Goal: Task Accomplishment & Management: Manage account settings

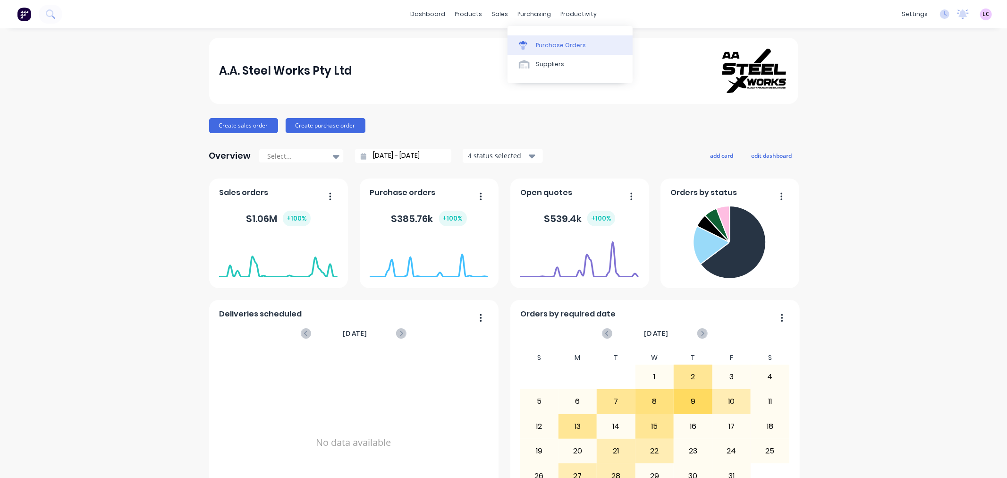
click at [548, 47] on div "Purchase Orders" at bounding box center [561, 45] width 50 height 8
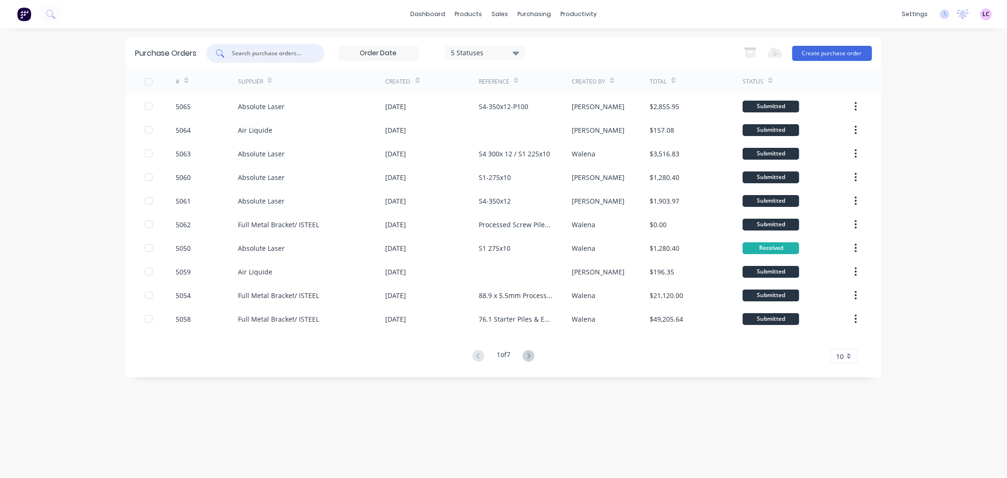
click at [288, 49] on input "text" at bounding box center [270, 53] width 78 height 9
type input "5059"
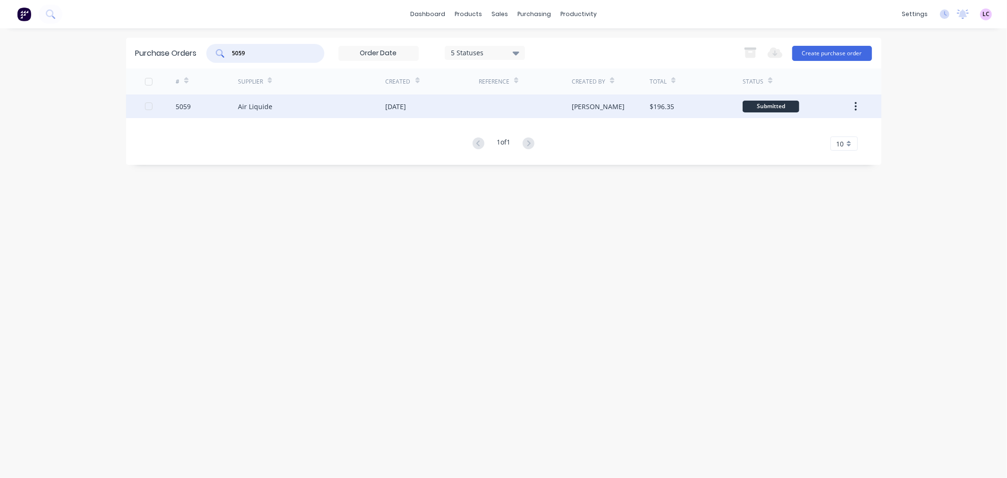
click at [285, 95] on div "Air Liquide" at bounding box center [312, 106] width 148 height 24
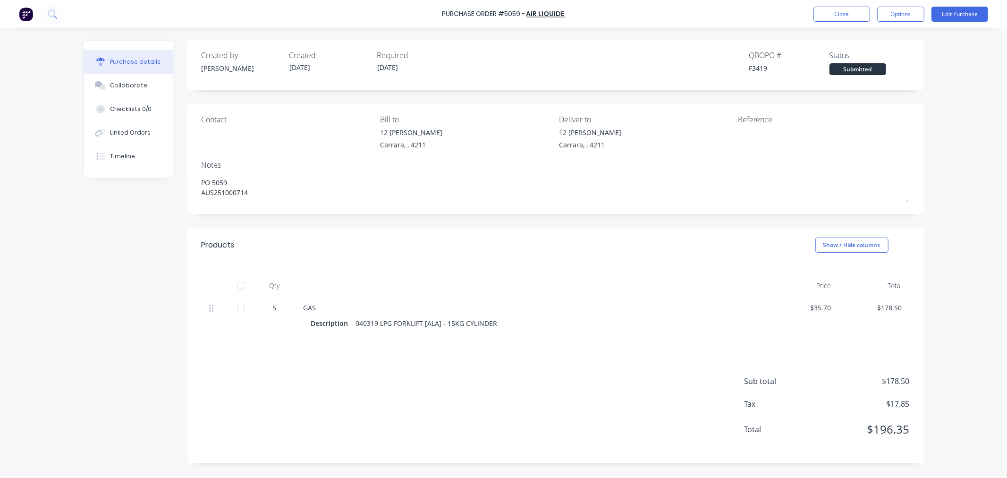
click at [279, 306] on div "5" at bounding box center [274, 308] width 27 height 10
click at [978, 17] on button "Edit Purchase" at bounding box center [959, 14] width 57 height 15
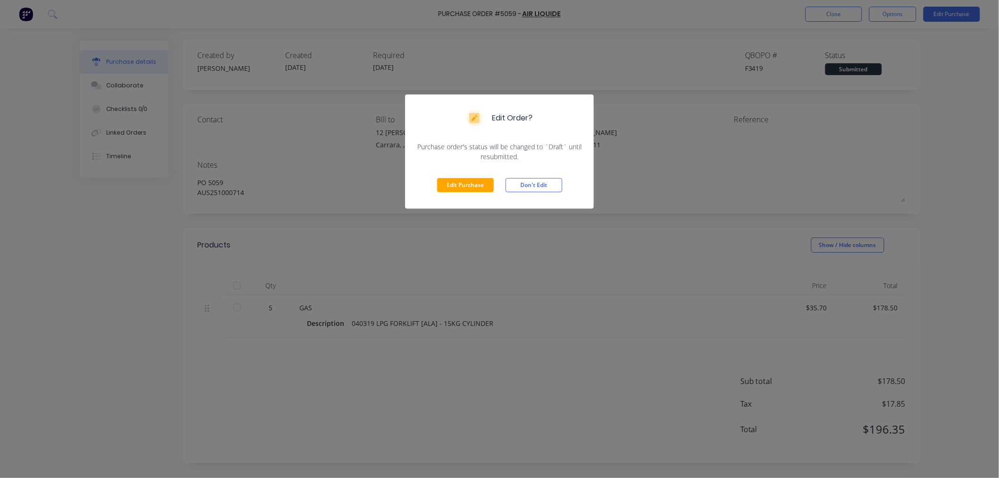
click at [462, 192] on div "Edit Purchase Don't Edit" at bounding box center [499, 184] width 189 height 47
click at [460, 179] on button "Edit Purchase" at bounding box center [465, 185] width 57 height 14
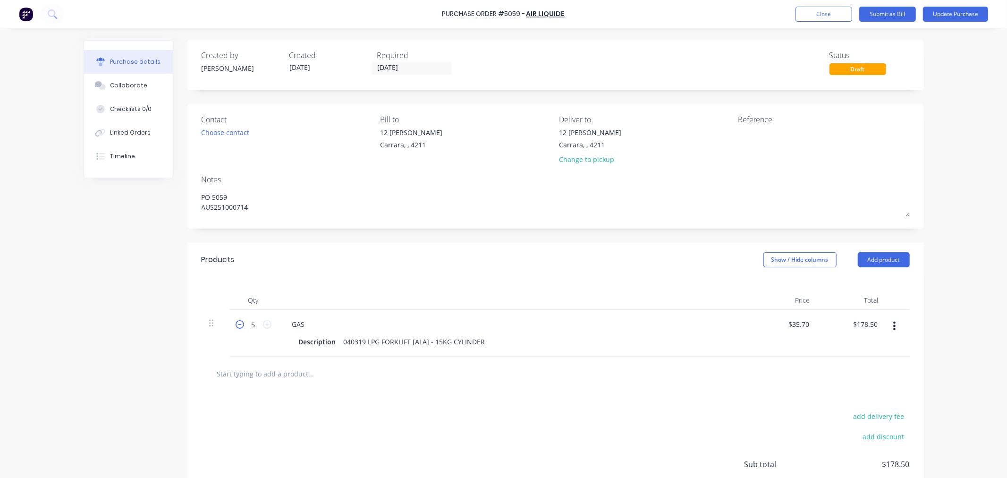
click at [236, 328] on icon at bounding box center [240, 324] width 8 height 8
type textarea "x"
type input "4"
type input "$142.80"
click at [236, 328] on icon at bounding box center [240, 324] width 8 height 8
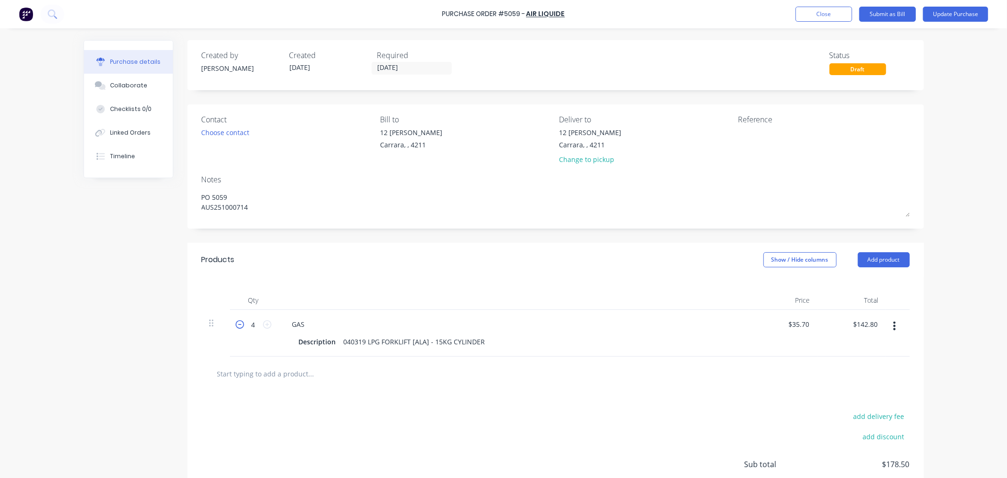
type textarea "x"
type input "3"
type input "$107.10"
click at [236, 328] on icon at bounding box center [240, 324] width 8 height 8
type textarea "x"
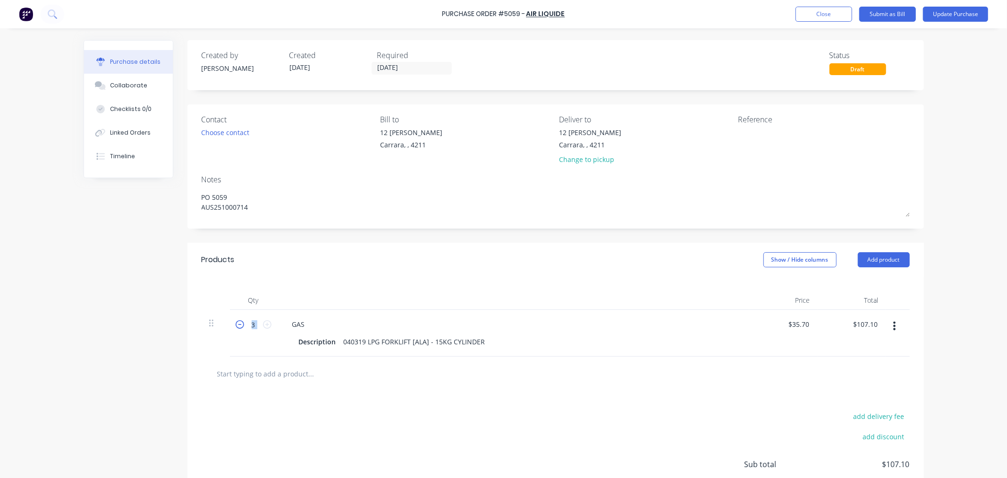
type input "2"
type input "$71.40"
click at [157, 347] on div "Created by Leesa Created 08/10/25 Required 08/10/25 Status Draft Contact Choose…" at bounding box center [504, 293] width 840 height 506
click at [965, 13] on button "Update Purchase" at bounding box center [955, 14] width 65 height 15
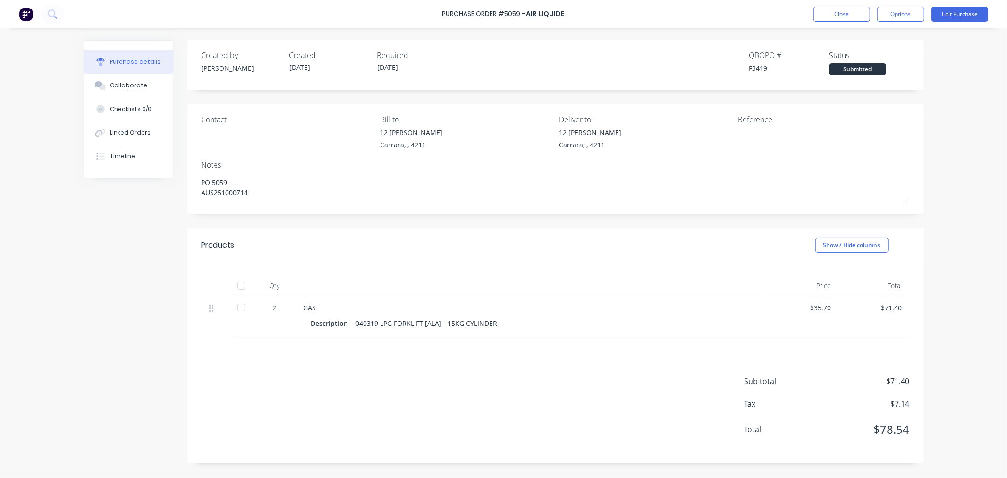
click at [241, 289] on div at bounding box center [241, 285] width 19 height 19
type textarea "x"
click at [853, 11] on button "Close" at bounding box center [841, 14] width 57 height 15
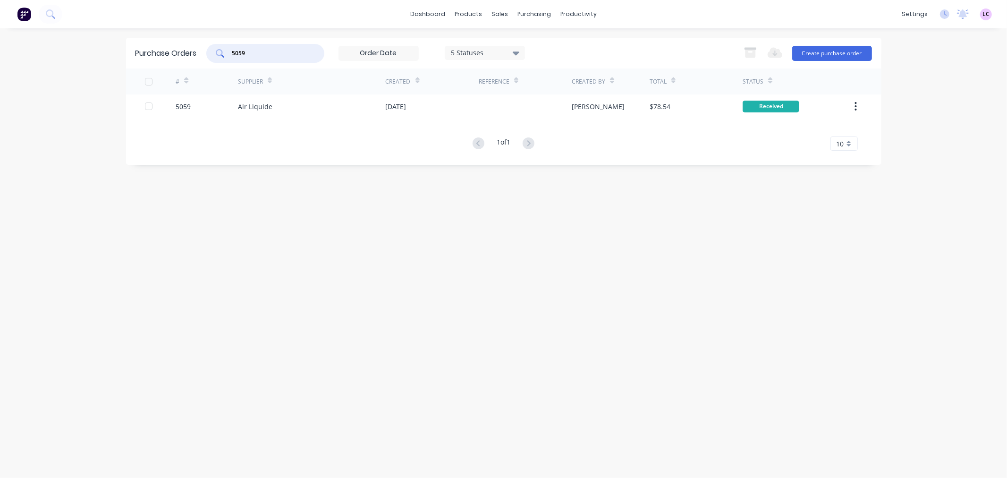
click at [284, 54] on input "5059" at bounding box center [270, 53] width 78 height 9
type input "5054"
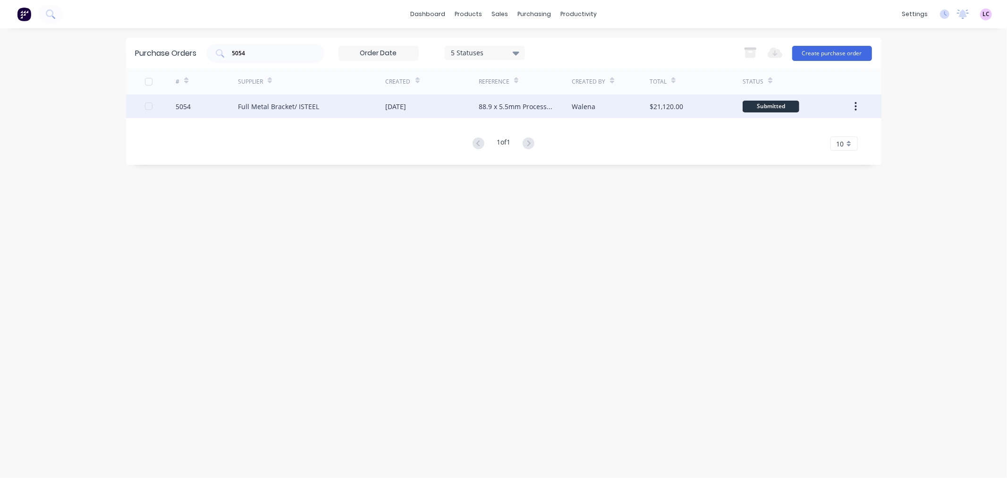
click at [271, 114] on div "Full Metal Bracket/ ISTEEL" at bounding box center [312, 106] width 148 height 24
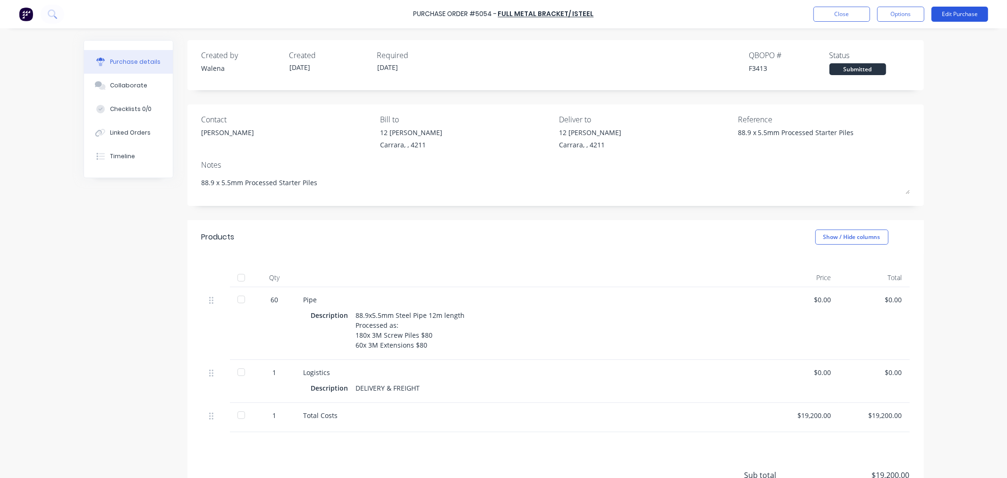
click at [944, 12] on button "Edit Purchase" at bounding box center [959, 14] width 57 height 15
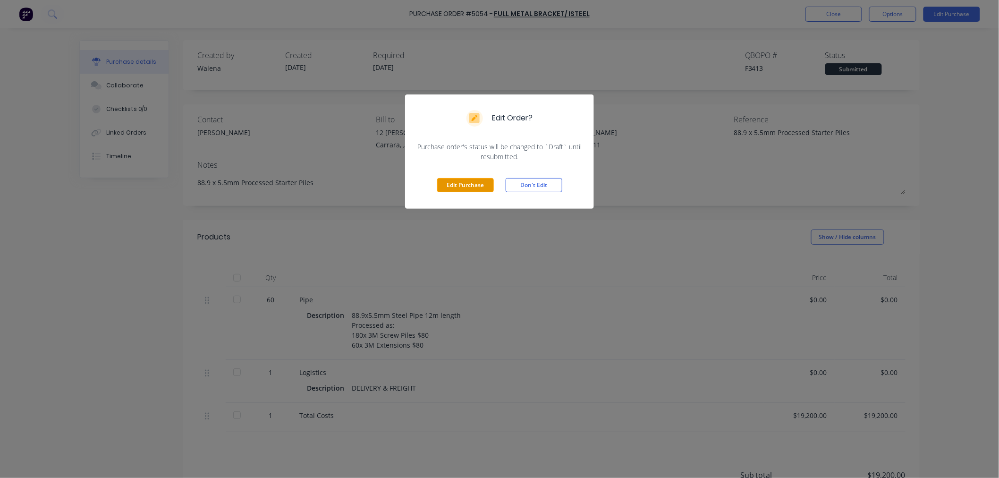
click at [473, 180] on button "Edit Purchase" at bounding box center [465, 185] width 57 height 14
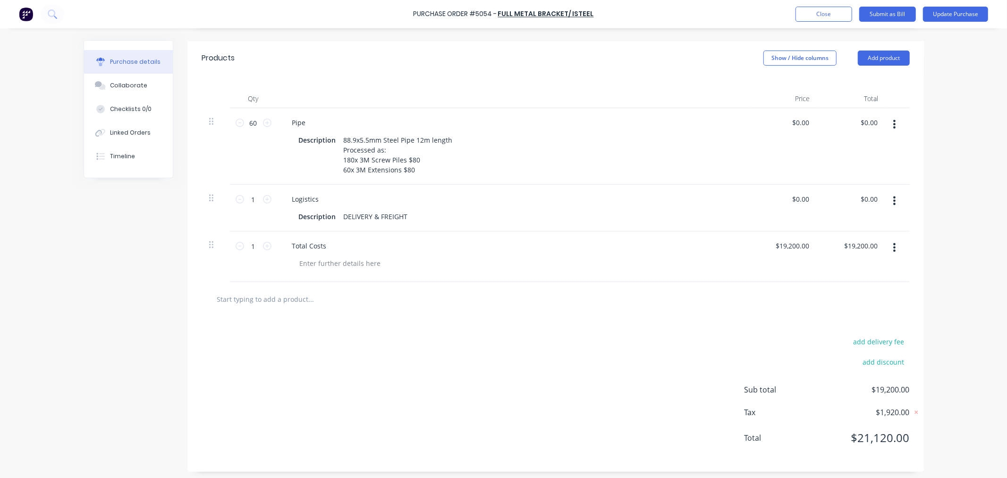
scroll to position [197, 0]
click at [324, 255] on div at bounding box center [340, 260] width 96 height 14
click at [263, 296] on input "text" at bounding box center [311, 295] width 189 height 19
type textarea "x"
type input "s"
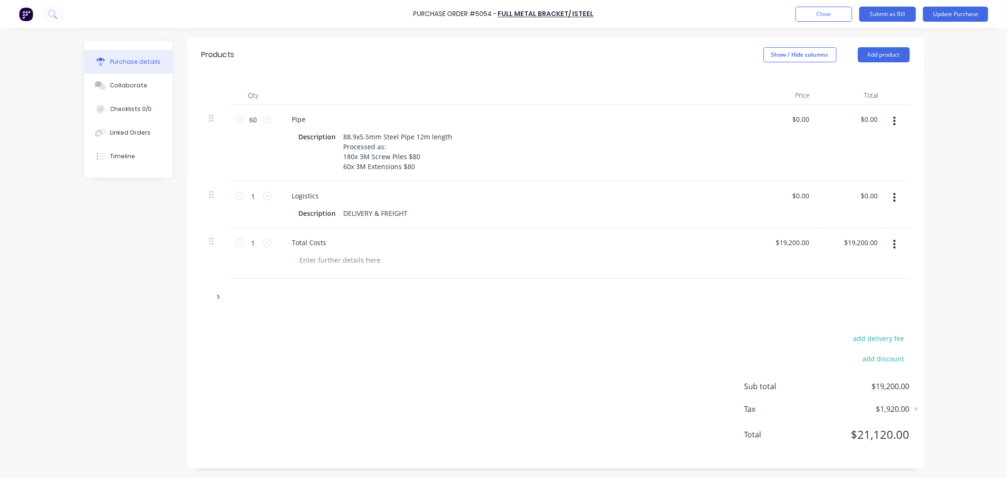
type textarea "x"
type input "st"
type textarea "x"
type input "sta"
type textarea "x"
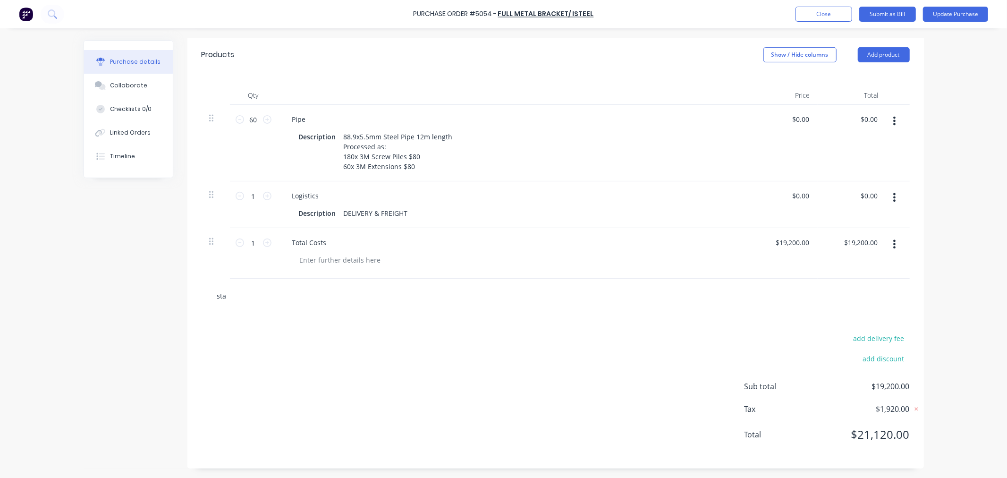
type input "star"
type textarea "x"
type input "start"
type textarea "x"
type input "starter"
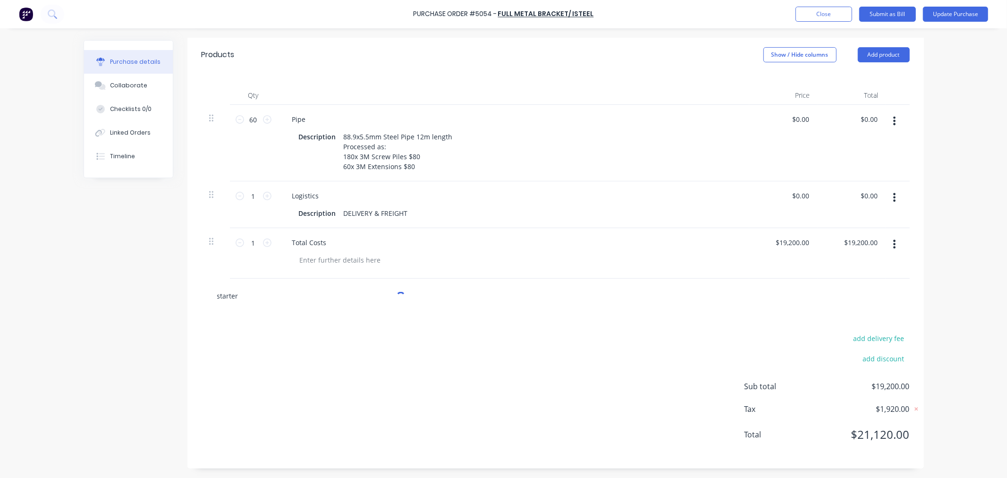
type textarea "x"
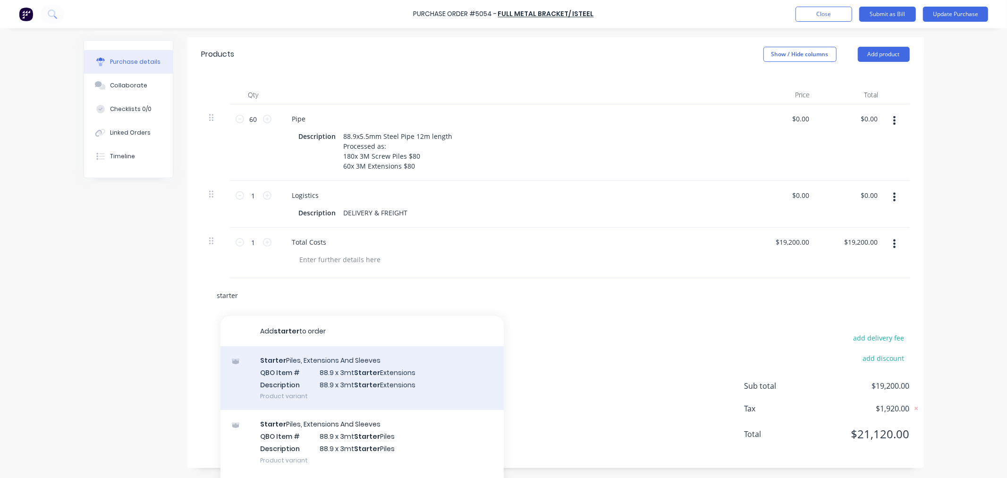
type input "starter"
click at [415, 376] on div "Starter Piles, Extensions And Sleeves QBO Item # 88.9 x 3mt Starter Extensions …" at bounding box center [361, 378] width 283 height 64
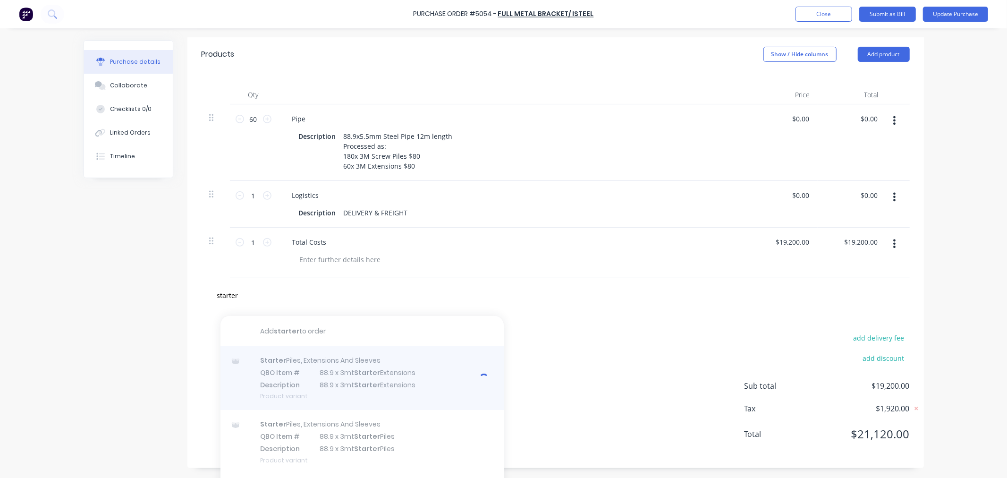
type textarea "x"
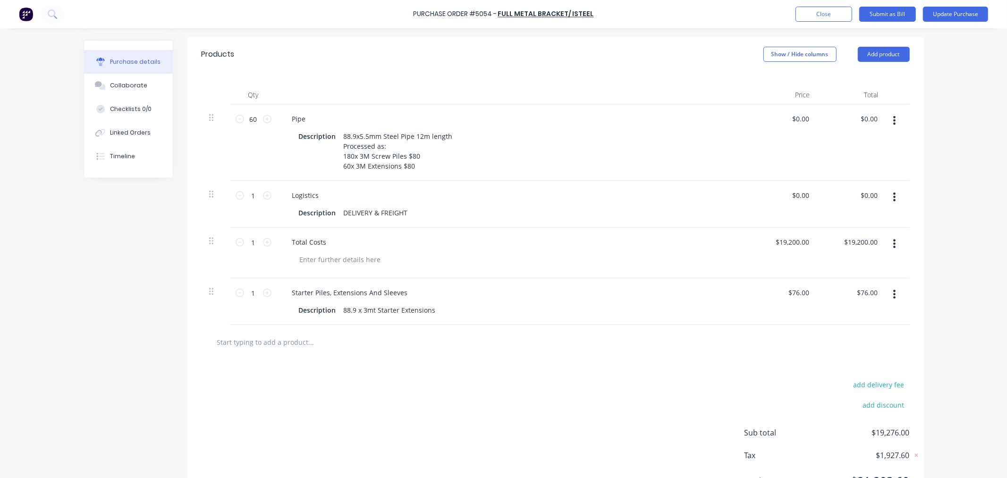
click at [286, 338] on input "text" at bounding box center [311, 341] width 189 height 19
type textarea "x"
type input "s"
type textarea "x"
type input "st"
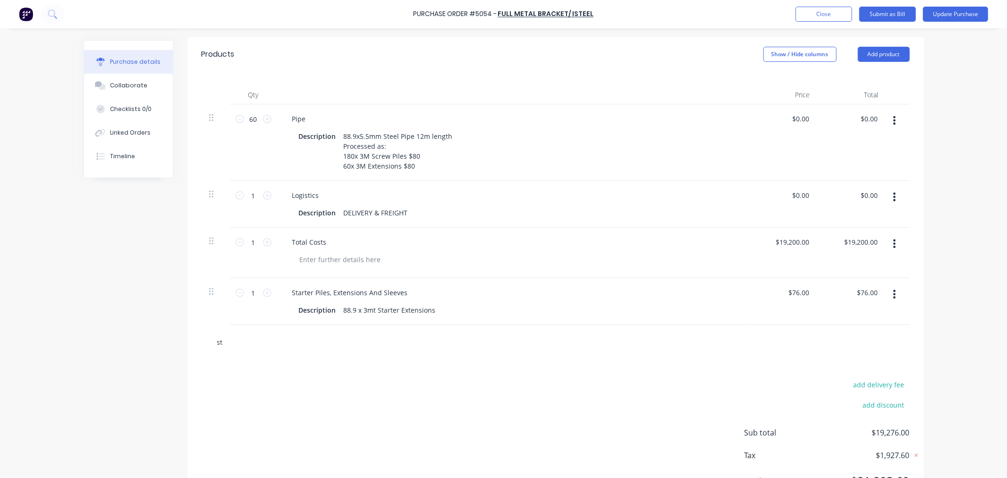
type textarea "x"
type input "sta"
type textarea "x"
type input "star"
type textarea "x"
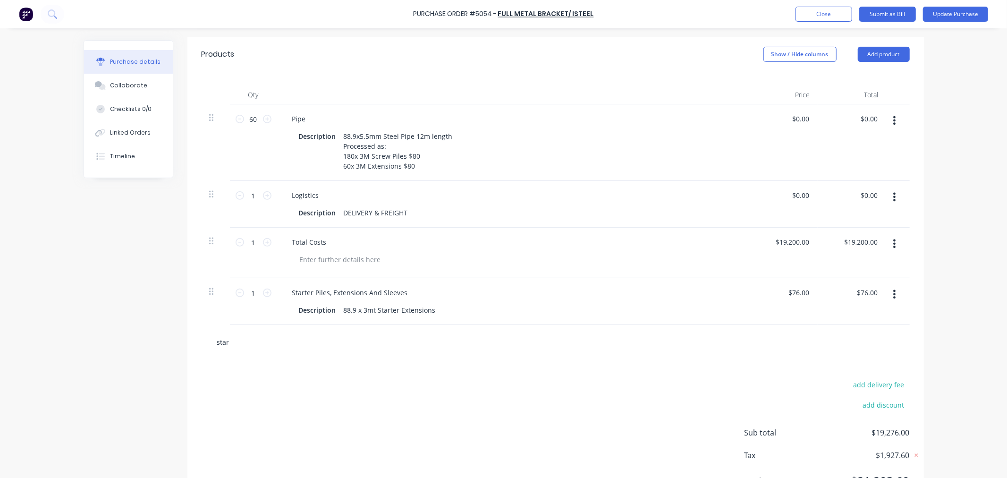
type input "start"
type textarea "x"
type input "starter"
type textarea "x"
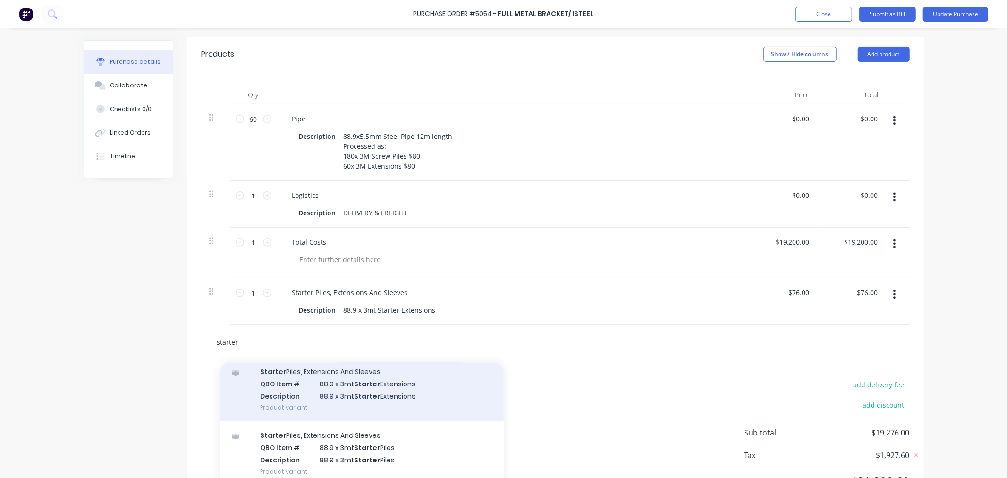
scroll to position [52, 0]
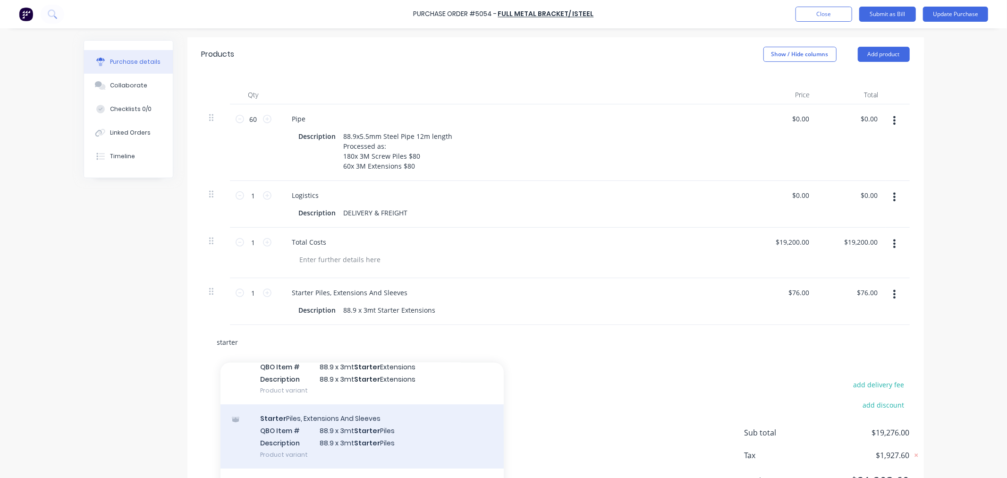
type input "starter"
click at [438, 439] on div "Starter Piles, Extensions And Sleeves QBO Item # 88.9 x 3mt Starter Piles Descr…" at bounding box center [361, 436] width 283 height 64
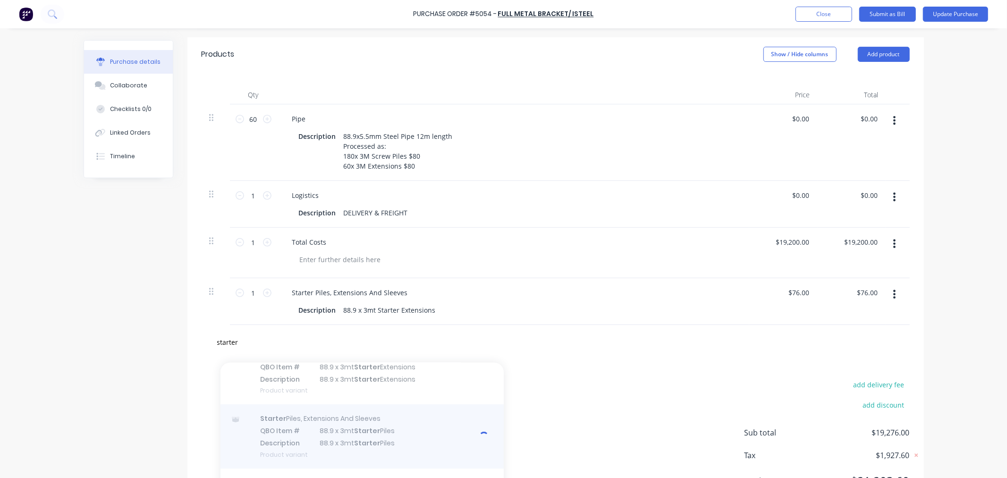
type textarea "x"
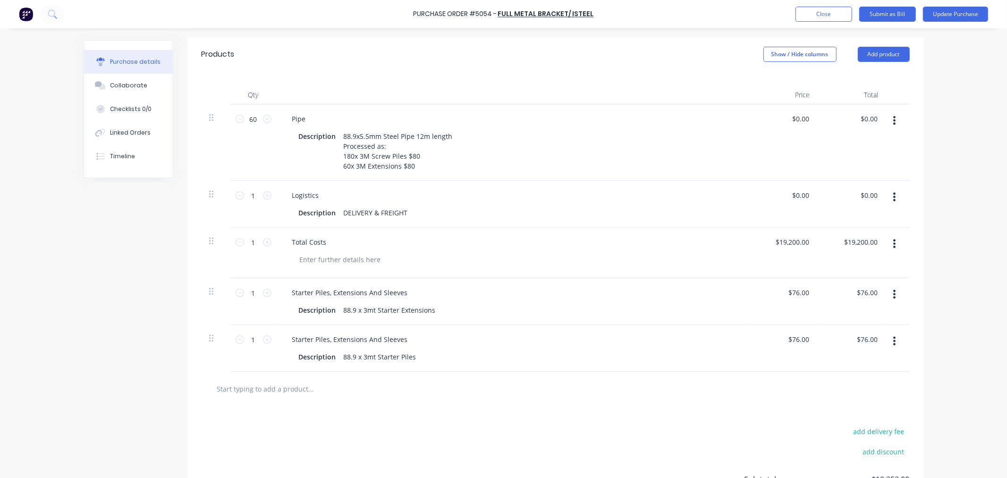
click at [890, 301] on button "button" at bounding box center [894, 294] width 22 height 17
click at [760, 401] on div at bounding box center [556, 388] width 708 height 34
click at [597, 404] on div at bounding box center [556, 388] width 708 height 34
type textarea "x"
type input "76.00"
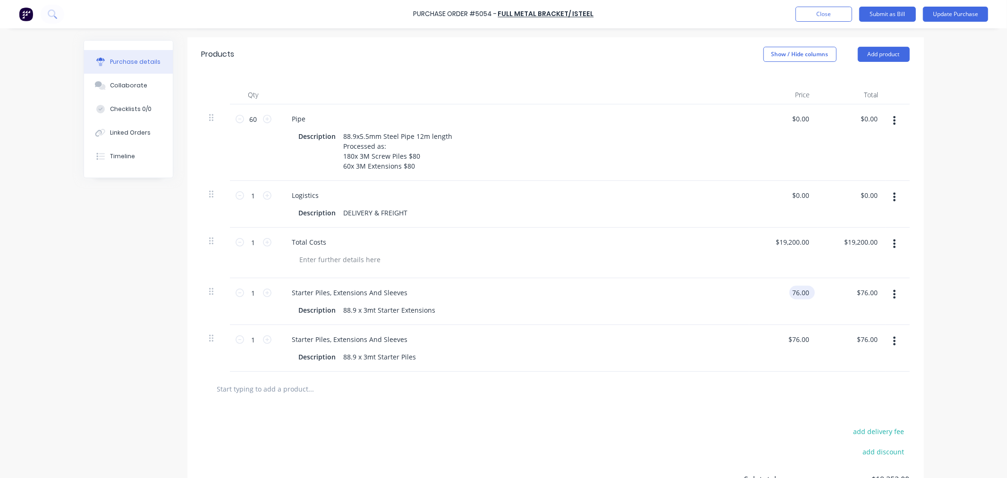
click at [801, 290] on input "76.00" at bounding box center [800, 293] width 22 height 14
type textarea "x"
click at [801, 290] on input "76.00" at bounding box center [800, 293] width 22 height 14
type input "80"
type textarea "x"
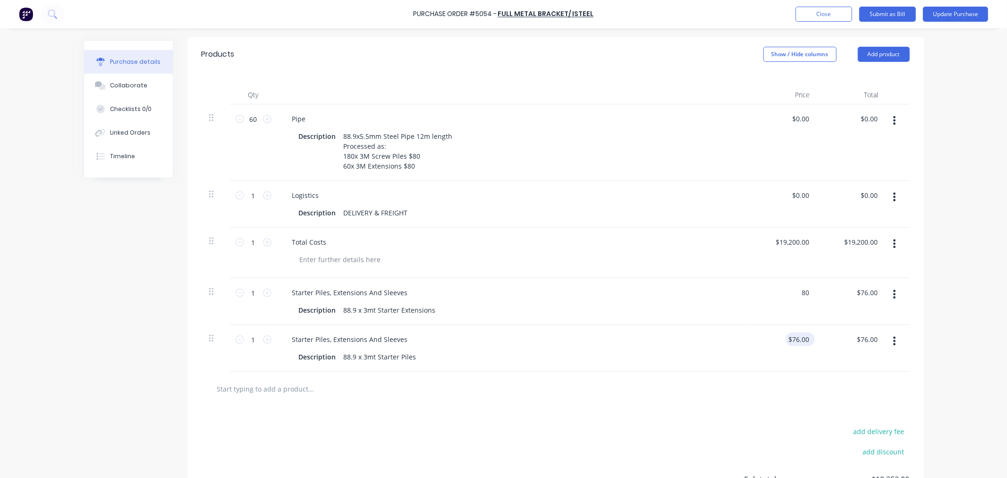
type input "$80.00"
type input "76.00"
click at [798, 341] on input "76.00" at bounding box center [800, 339] width 22 height 14
type textarea "x"
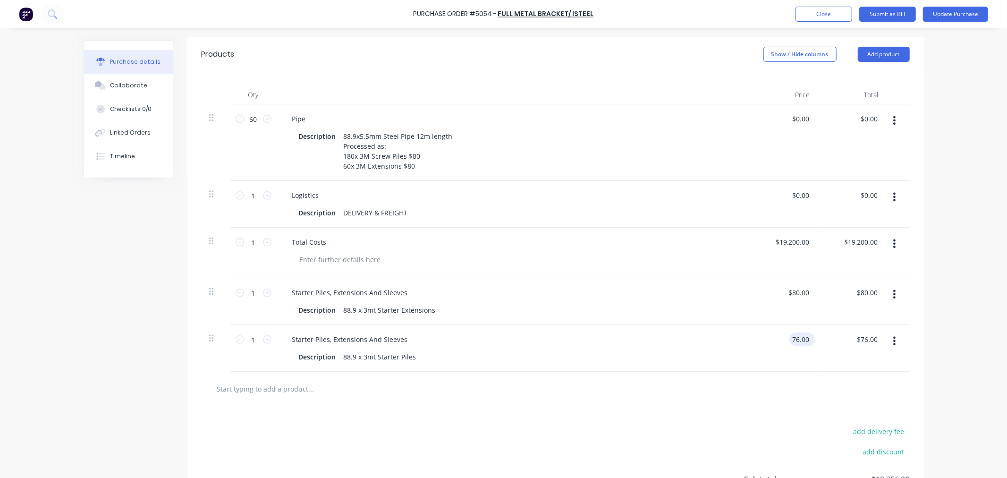
click at [798, 341] on input "76.00" at bounding box center [800, 339] width 22 height 14
type input "80"
type textarea "x"
type input "$80.00"
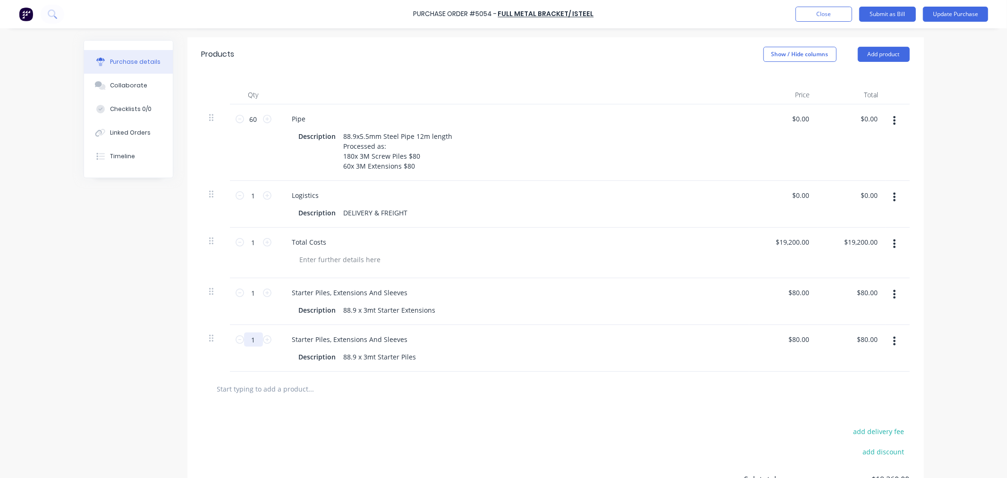
click at [245, 340] on input "1" at bounding box center [253, 339] width 19 height 14
type textarea "x"
click at [245, 340] on input "1" at bounding box center [253, 339] width 19 height 14
type input "18"
type textarea "x"
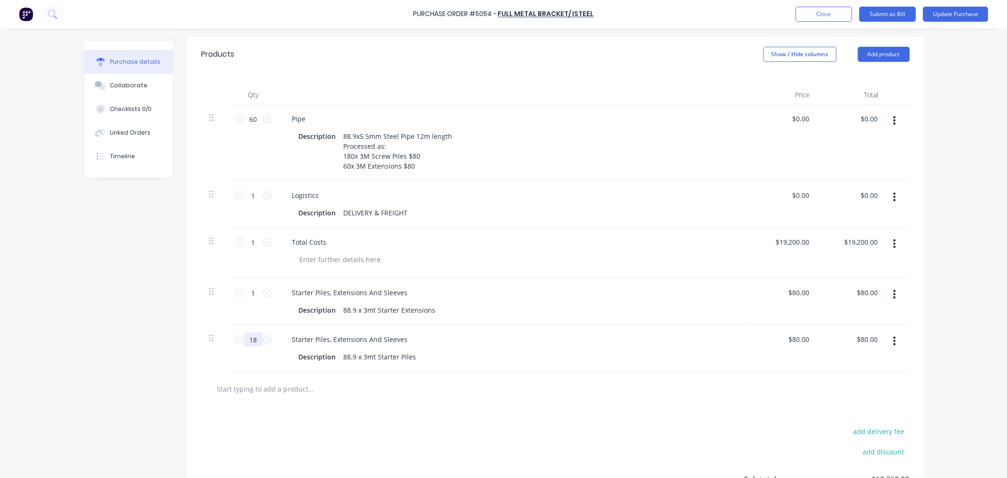
type input "180"
type input "$14,400.00"
type textarea "x"
type input "180"
click at [252, 289] on input "1" at bounding box center [253, 293] width 19 height 14
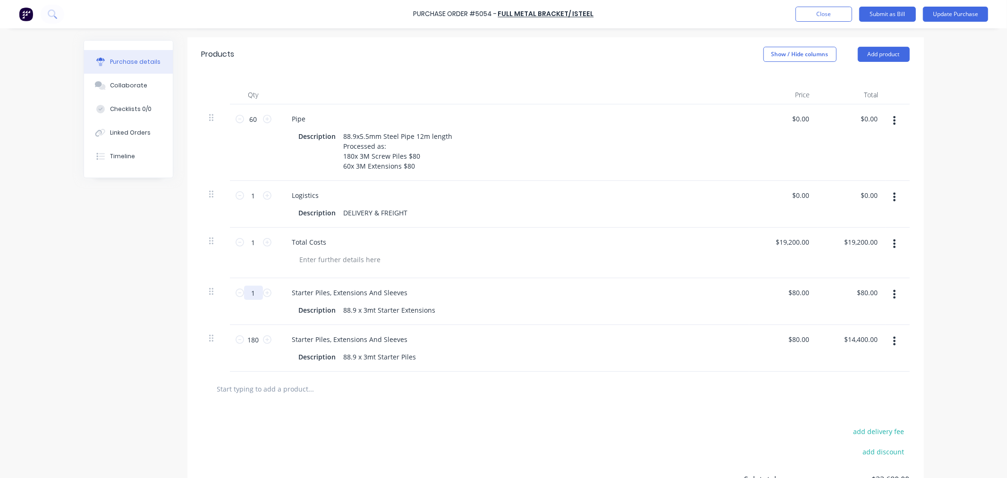
click at [252, 289] on input "1" at bounding box center [253, 293] width 19 height 14
type textarea "x"
type input "6"
type input "$480.00"
type textarea "x"
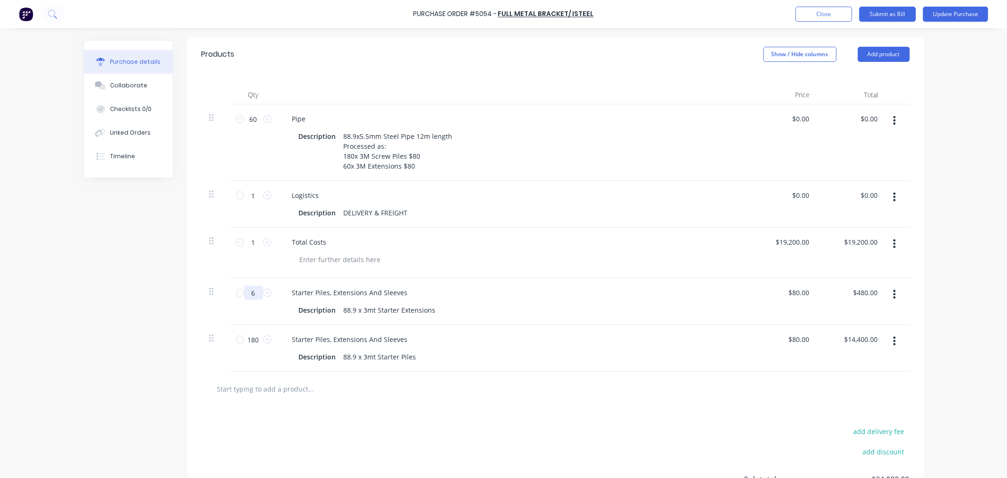
type input "60"
type input "$4,800.00"
type textarea "x"
type input "60"
click at [415, 415] on div "add delivery fee add discount Sub total $38,400.00 Tax $3,840.00 Total $42,240.…" at bounding box center [555, 483] width 736 height 155
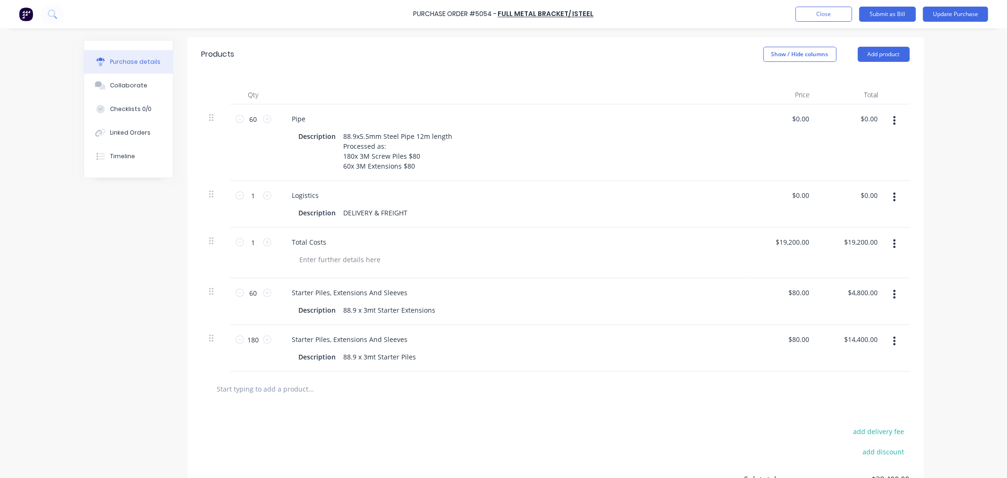
click at [893, 241] on icon "button" at bounding box center [894, 243] width 2 height 10
click at [847, 322] on button "Delete" at bounding box center [865, 325] width 80 height 19
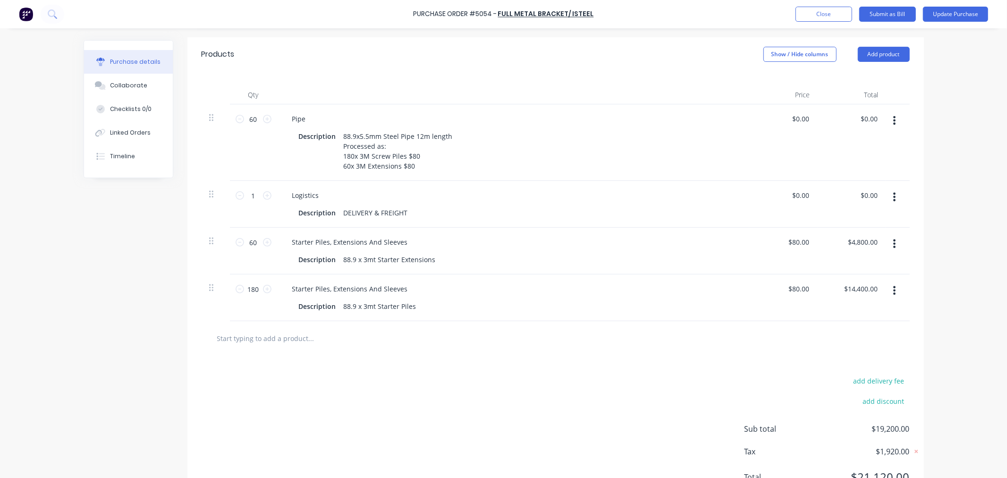
click at [893, 118] on icon "button" at bounding box center [894, 120] width 2 height 8
click at [852, 194] on button "Delete" at bounding box center [865, 202] width 80 height 19
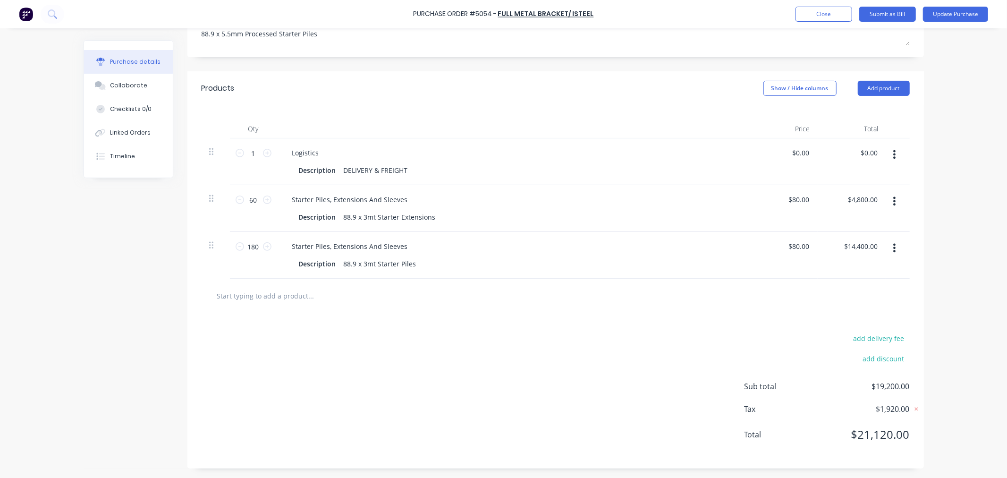
scroll to position [164, 0]
click at [888, 150] on button "button" at bounding box center [894, 154] width 22 height 17
click at [838, 232] on button "Delete" at bounding box center [865, 236] width 80 height 19
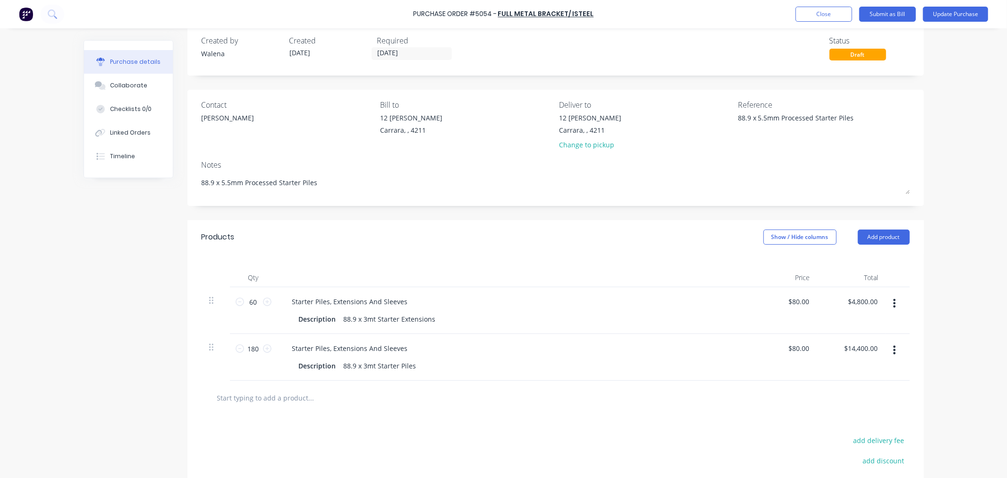
scroll to position [0, 0]
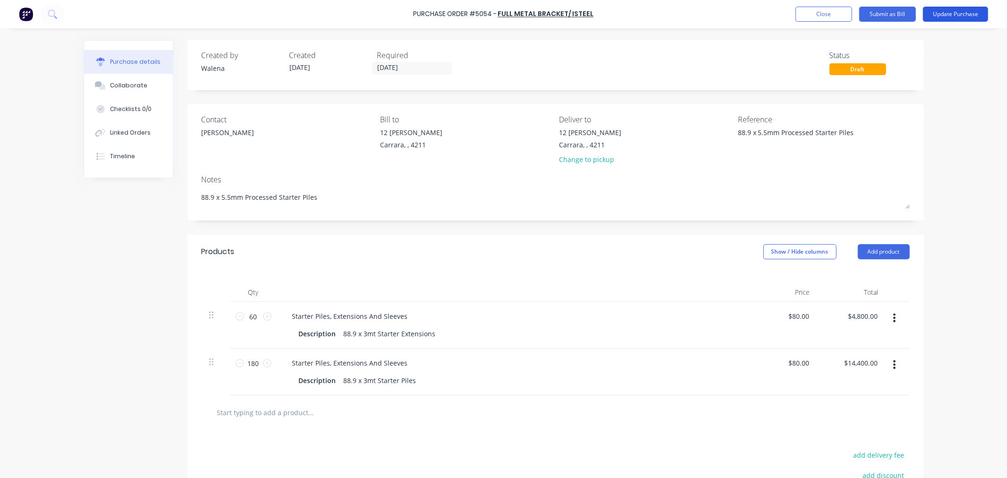
click at [946, 15] on button "Update Purchase" at bounding box center [955, 14] width 65 height 15
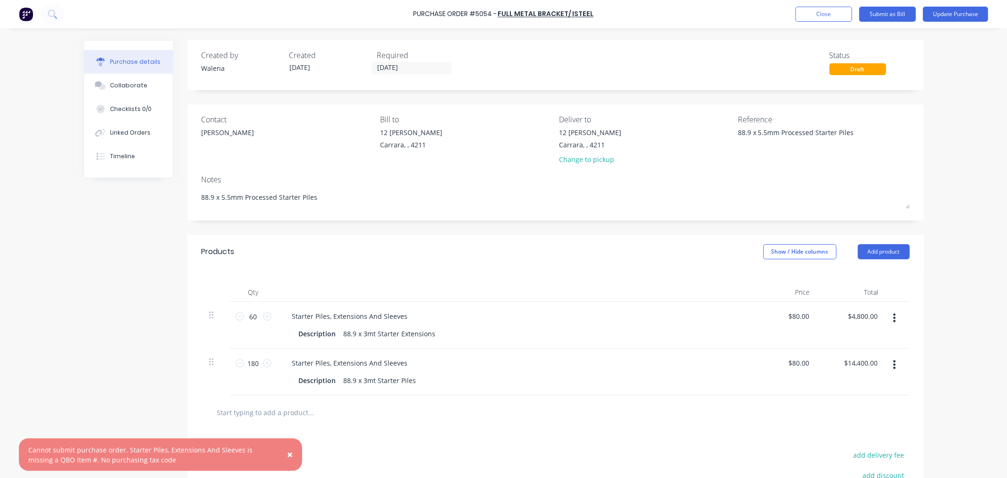
click at [288, 456] on span "×" at bounding box center [290, 453] width 6 height 13
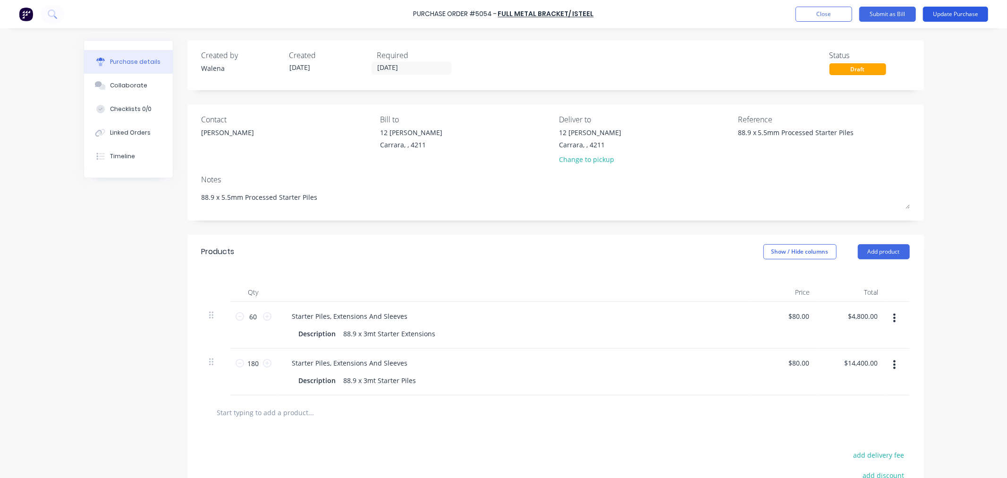
click at [940, 15] on button "Update Purchase" at bounding box center [955, 14] width 65 height 15
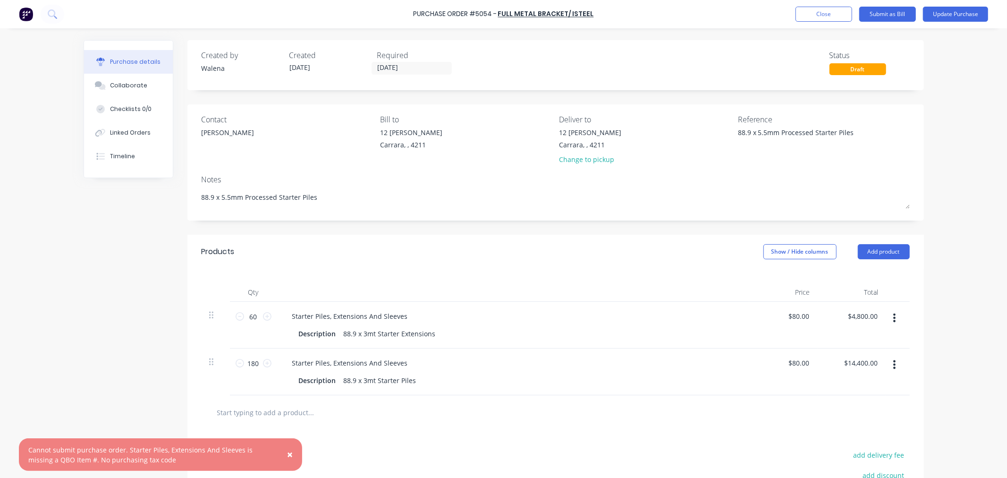
type textarea "x"
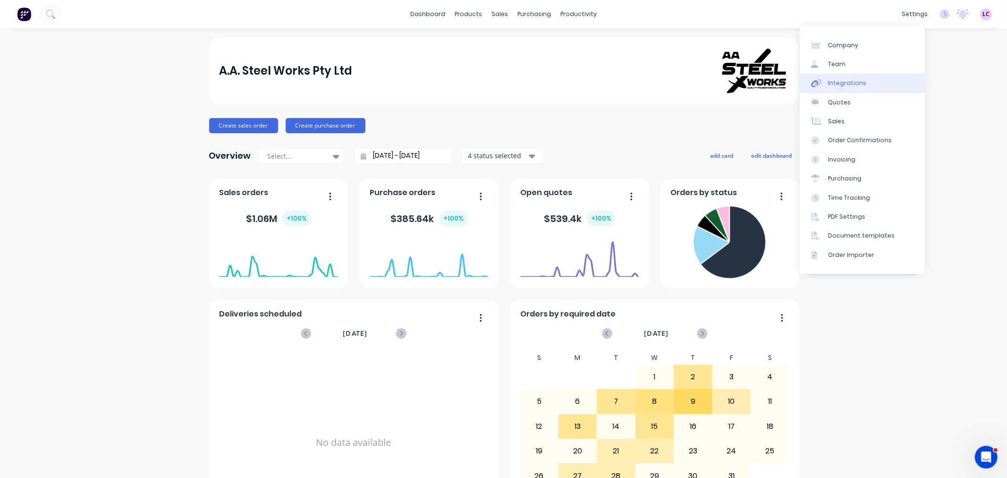
click at [853, 84] on div "Integrations" at bounding box center [847, 83] width 38 height 8
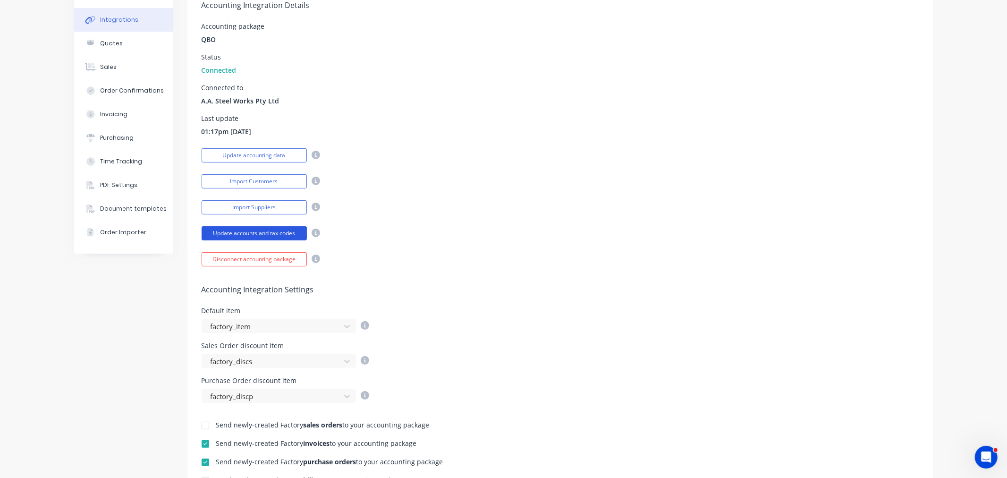
scroll to position [105, 0]
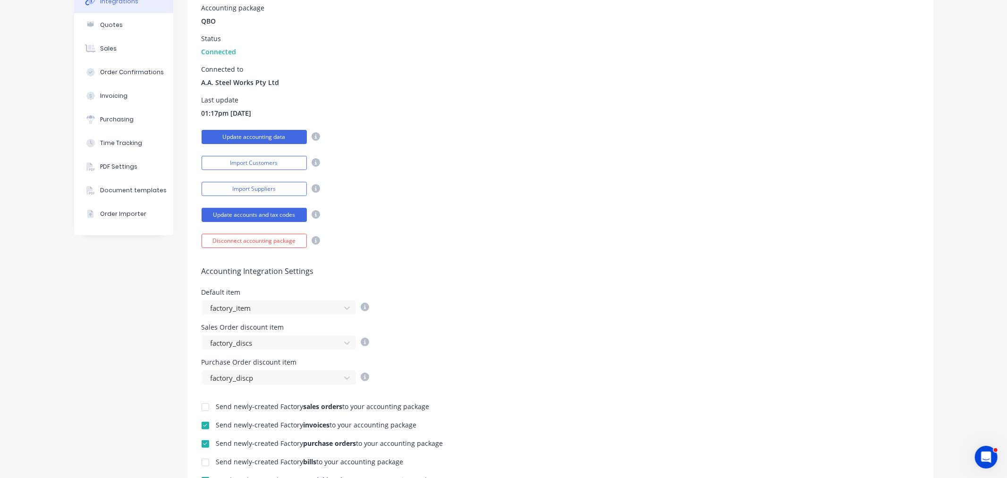
click at [279, 140] on button "Update accounting data" at bounding box center [254, 137] width 105 height 14
click at [279, 131] on button "Update accounting data" at bounding box center [254, 137] width 105 height 14
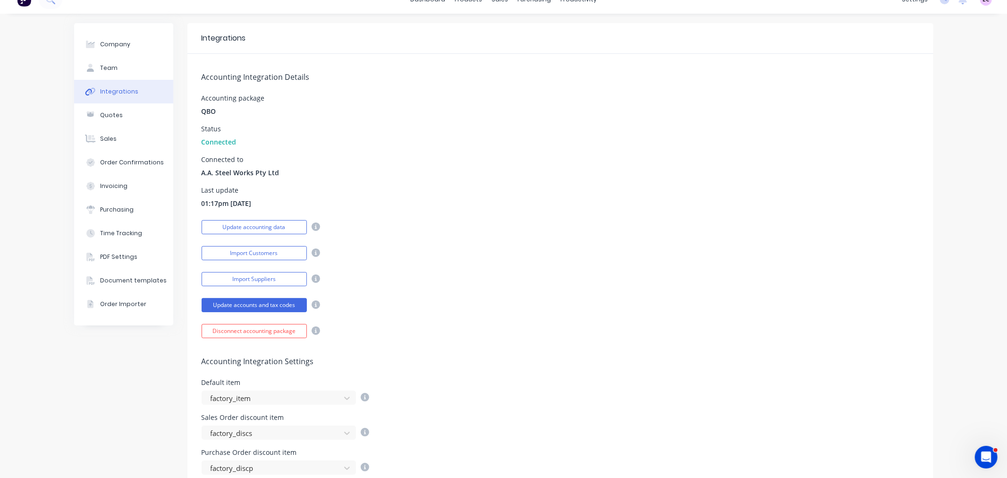
scroll to position [0, 0]
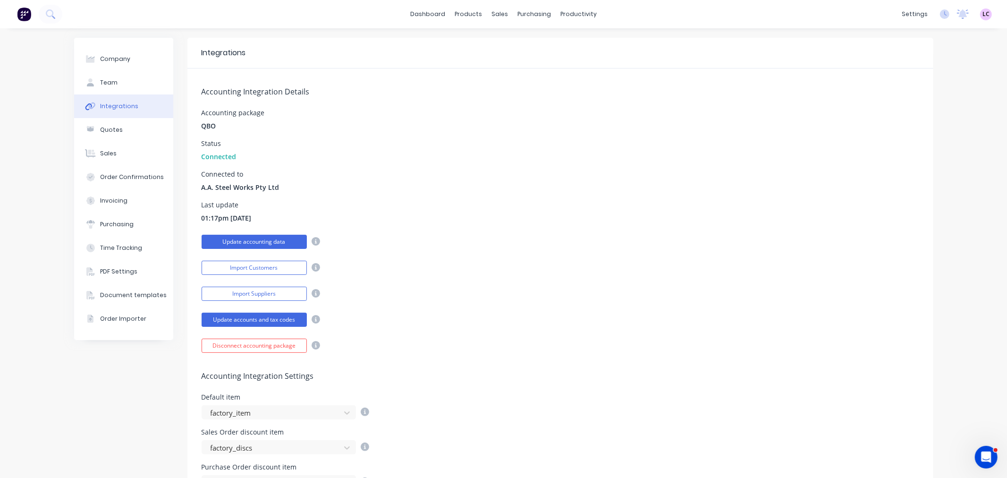
click at [252, 240] on button "Update accounting data" at bounding box center [254, 242] width 105 height 14
click at [256, 319] on button "Update accounts and tax codes" at bounding box center [254, 319] width 105 height 14
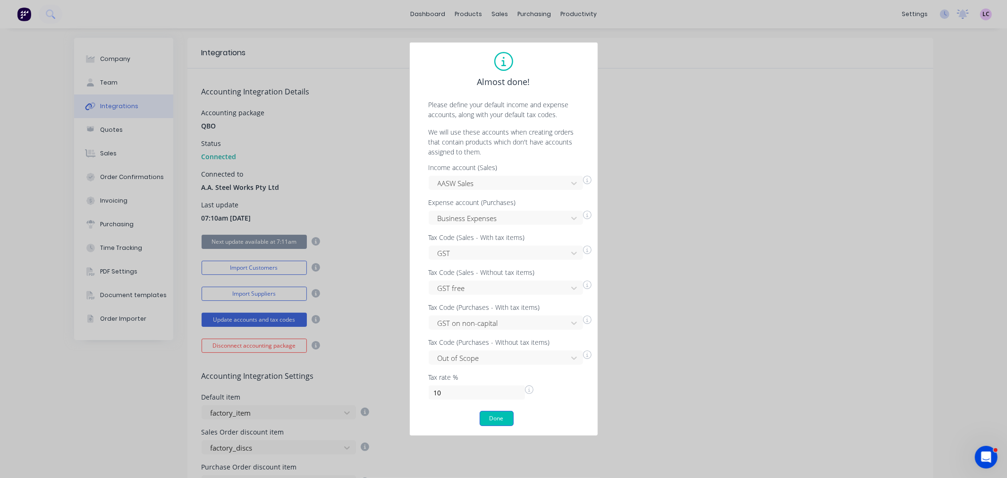
click at [501, 414] on button "Done" at bounding box center [497, 418] width 34 height 15
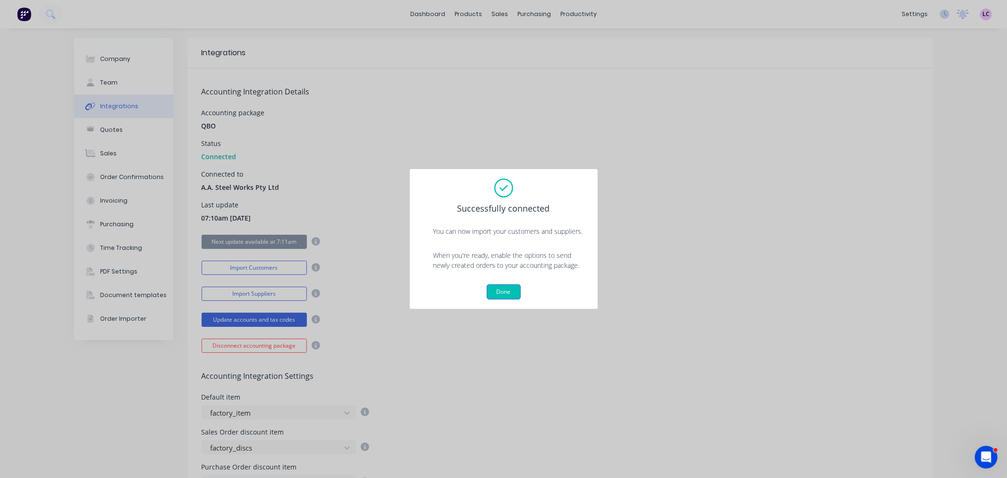
click at [497, 290] on button "Done" at bounding box center [504, 291] width 34 height 15
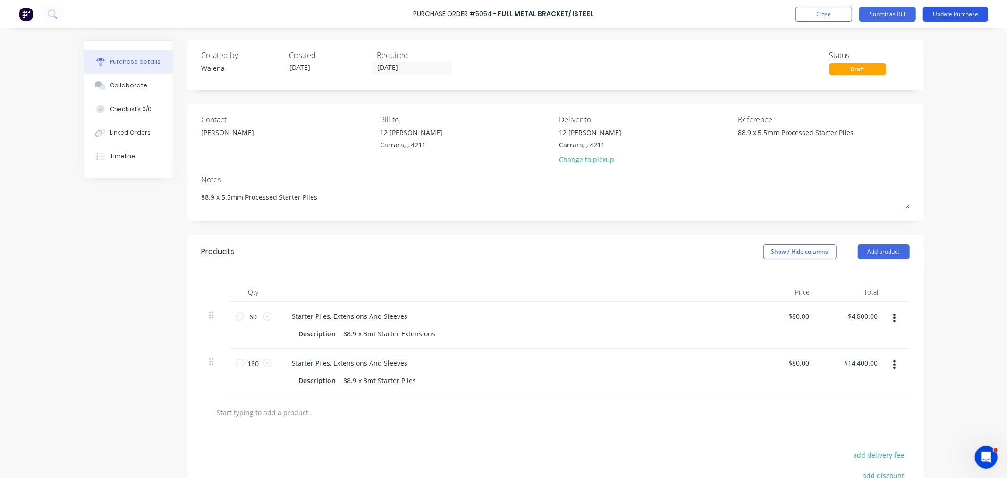
click at [948, 12] on button "Update Purchase" at bounding box center [955, 14] width 65 height 15
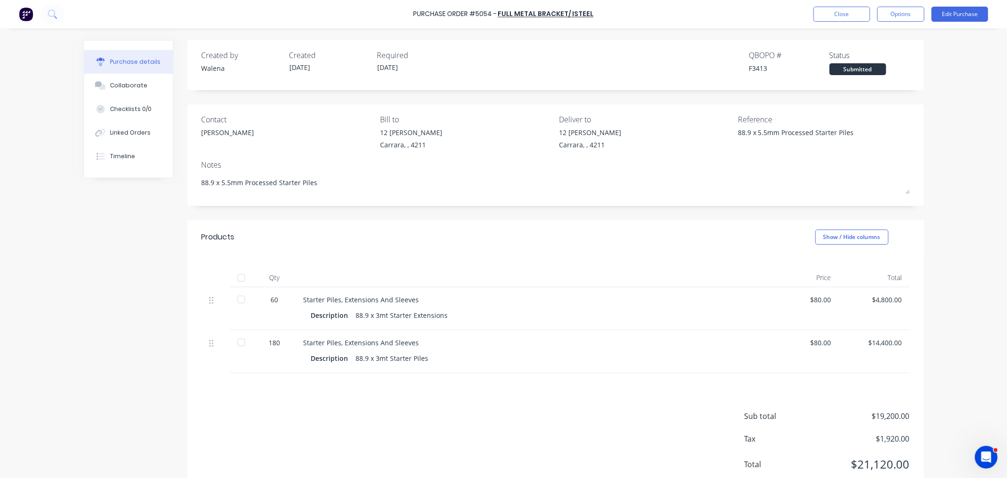
click at [235, 279] on div at bounding box center [241, 277] width 19 height 19
type textarea "x"
click at [846, 13] on button "Close" at bounding box center [841, 14] width 57 height 15
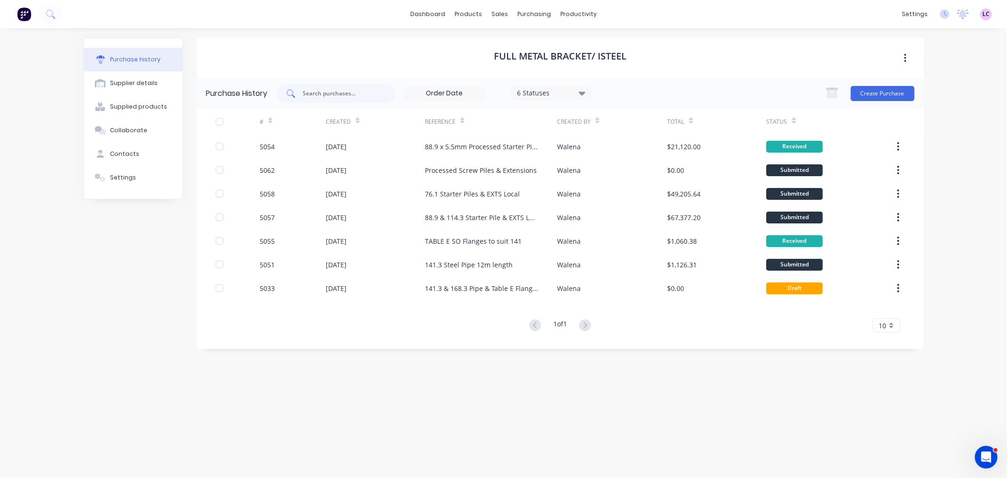
click at [318, 100] on div at bounding box center [336, 93] width 118 height 19
type input "5042"
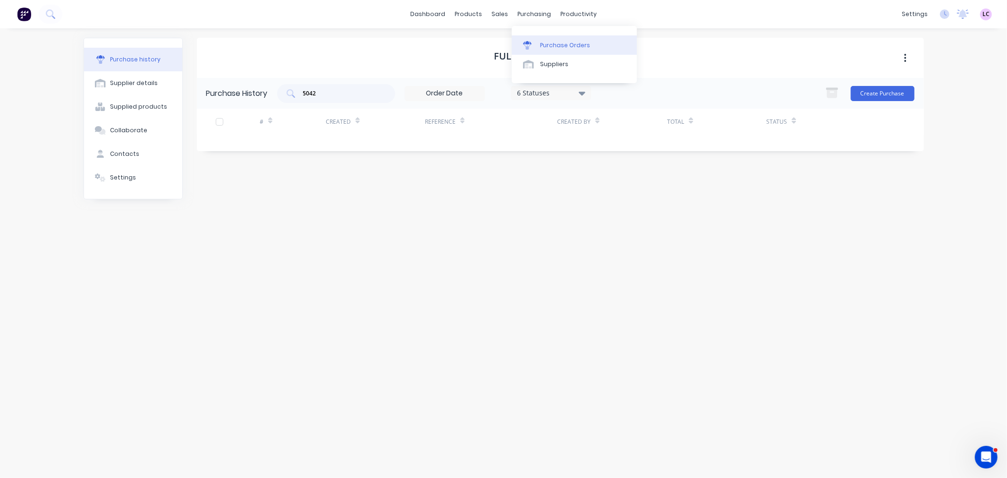
click at [538, 41] on link "Purchase Orders" at bounding box center [574, 44] width 125 height 19
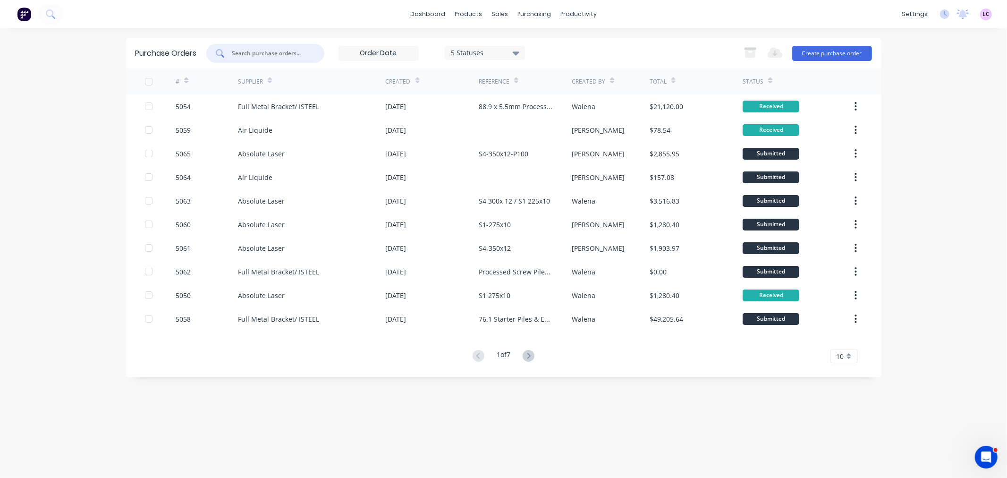
click at [262, 54] on input "text" at bounding box center [270, 53] width 78 height 9
type input "5042"
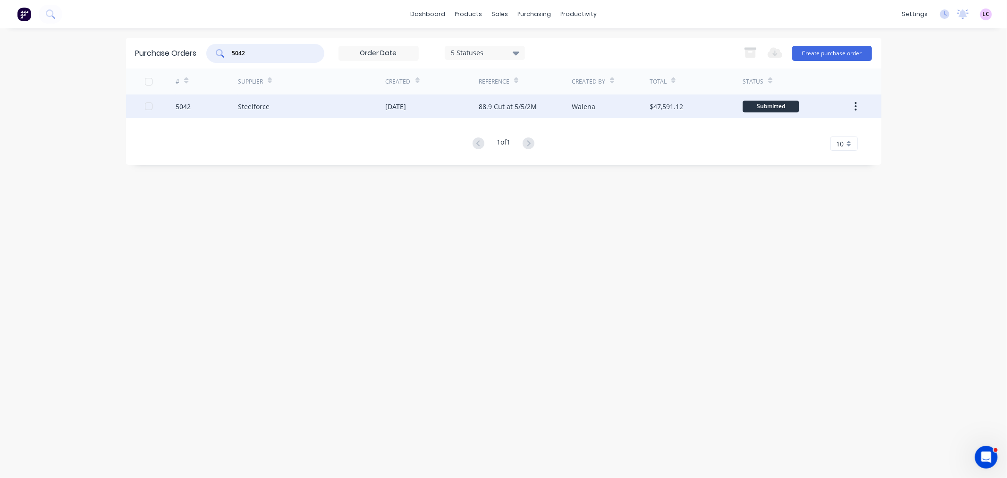
click at [259, 108] on div "Steelforce" at bounding box center [254, 106] width 32 height 10
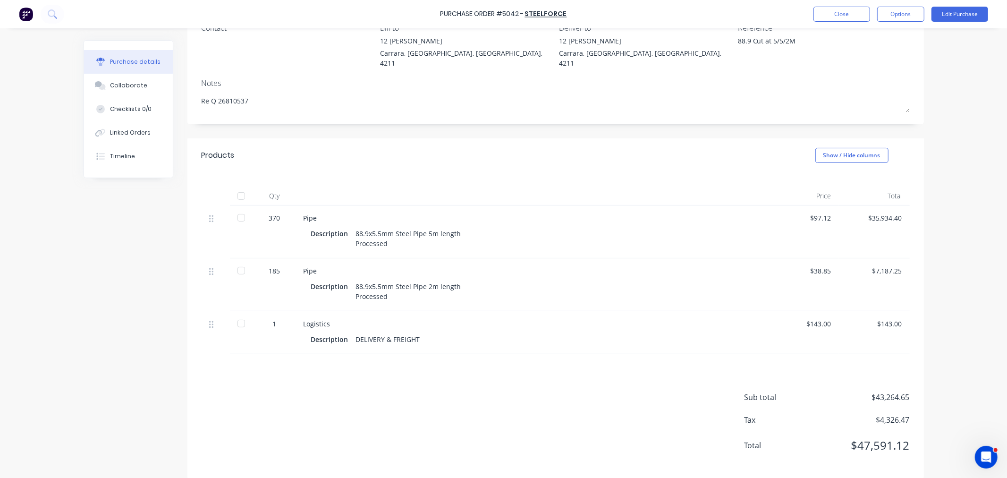
scroll to position [93, 0]
click at [875, 264] on div "$7,187.25" at bounding box center [874, 269] width 56 height 10
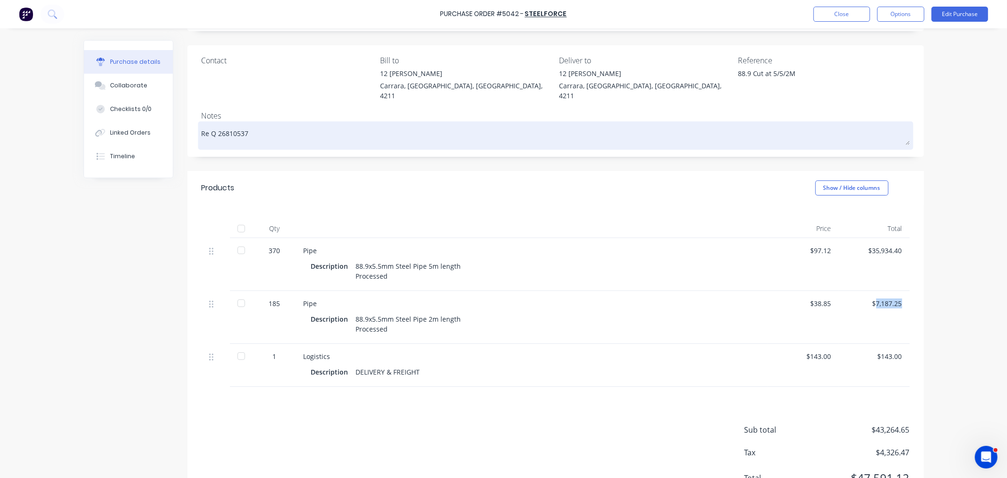
scroll to position [41, 0]
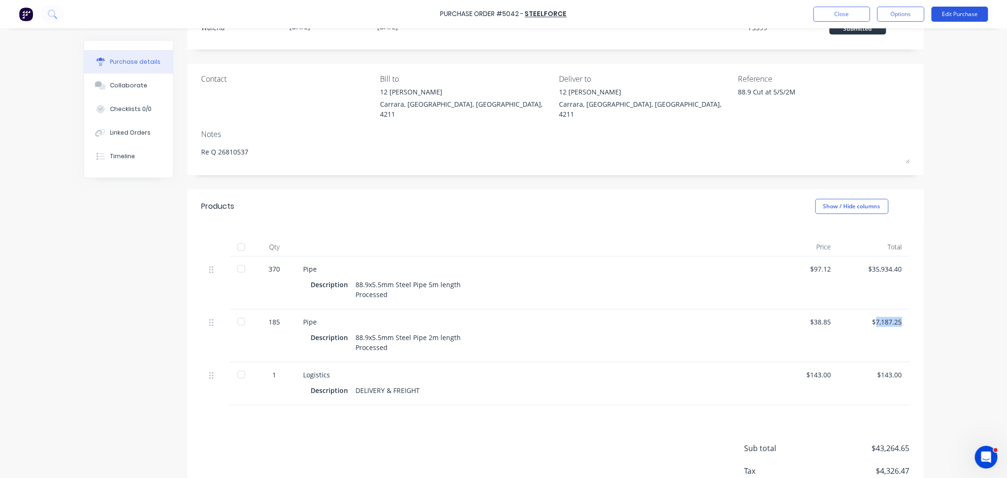
click at [965, 12] on button "Edit Purchase" at bounding box center [959, 14] width 57 height 15
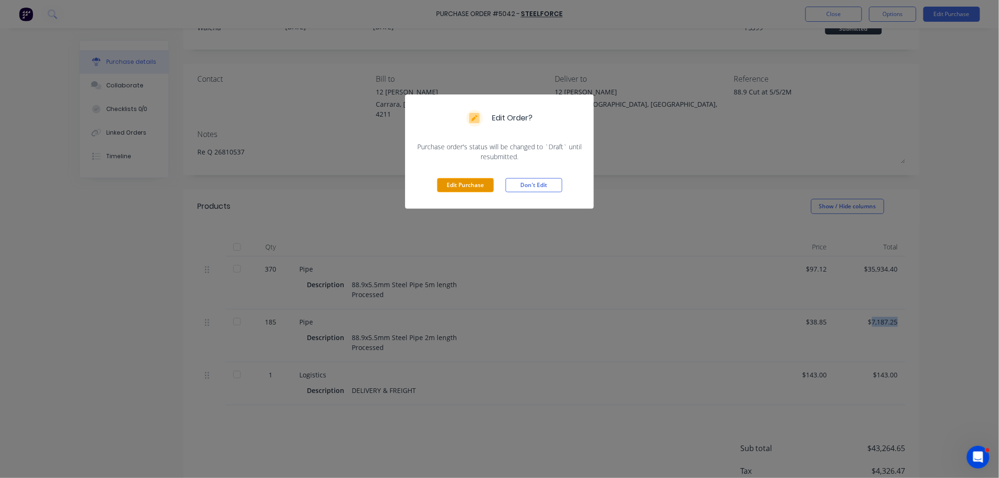
click at [458, 187] on button "Edit Purchase" at bounding box center [465, 185] width 57 height 14
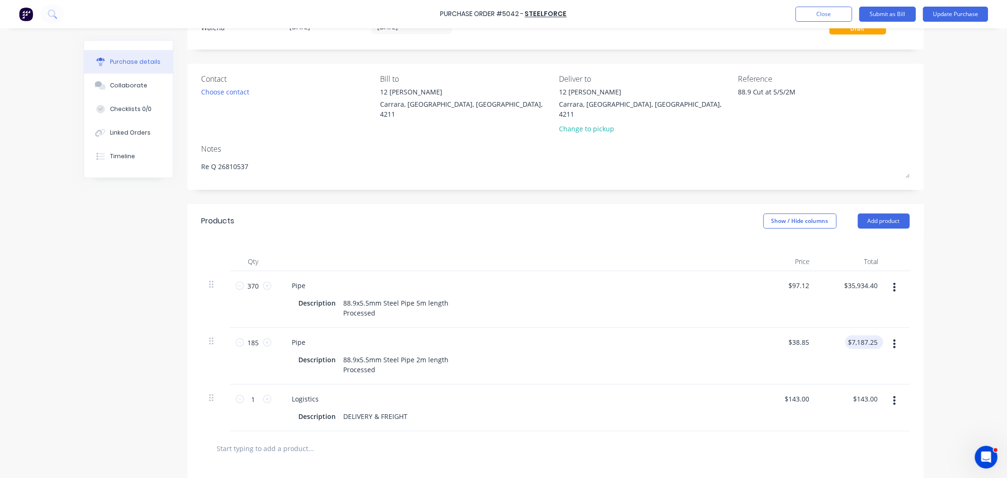
type textarea "x"
type input "7187.25"
click at [852, 335] on input "7187.25" at bounding box center [862, 342] width 34 height 14
type textarea "x"
click at [852, 335] on input "7187.25" at bounding box center [864, 342] width 29 height 14
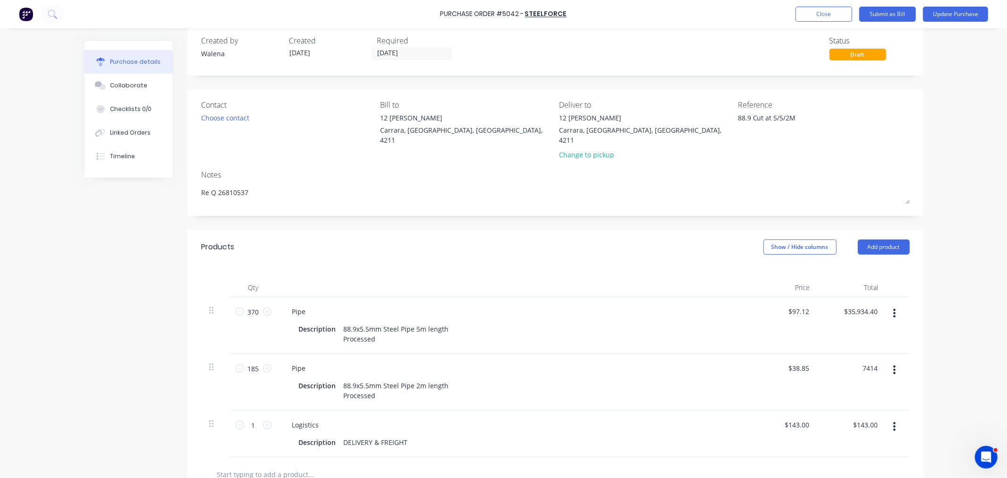
scroll to position [0, 0]
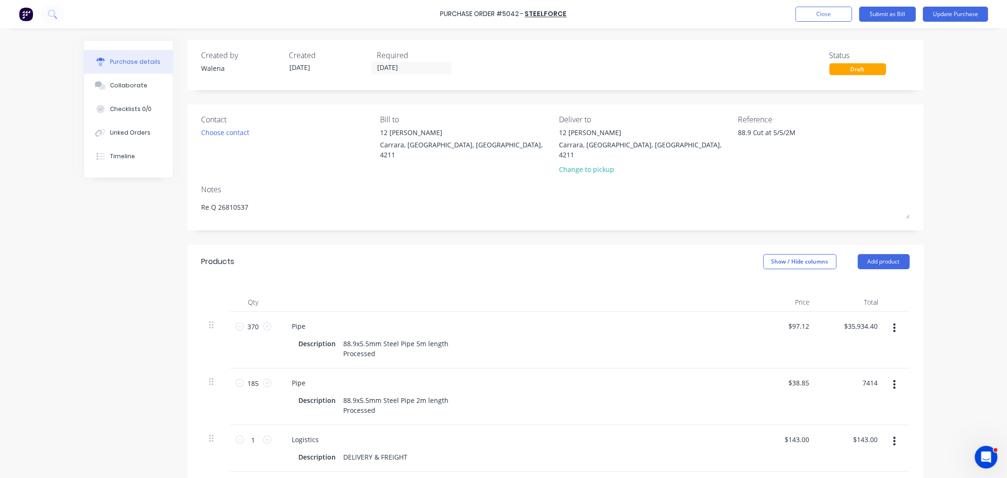
type input "7414"
type textarea "x"
type input "$40.0757"
type input "$7,414.00"
click at [919, 322] on div "Qty Price Total 370 370 Pipe Description 88.9x5.5mm Steel Pipe 5m length Proces…" at bounding box center [555, 374] width 736 height 193
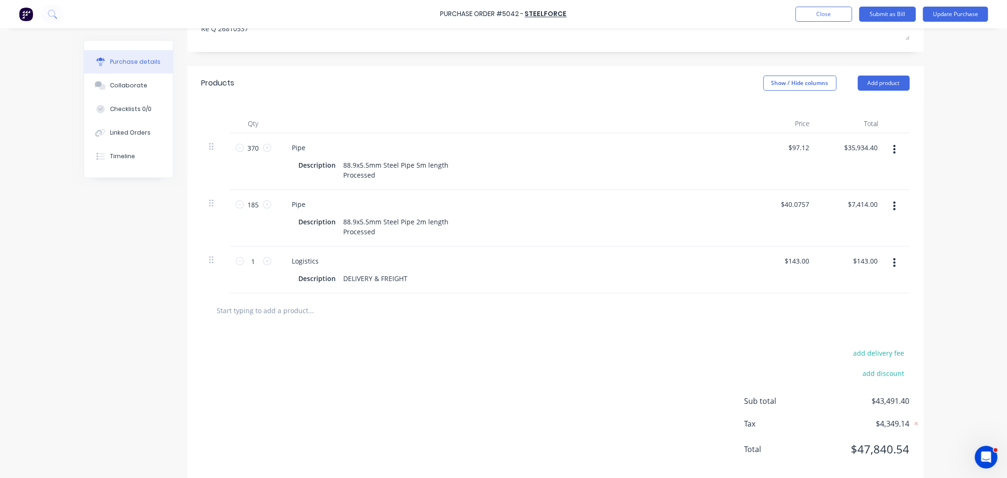
scroll to position [184, 0]
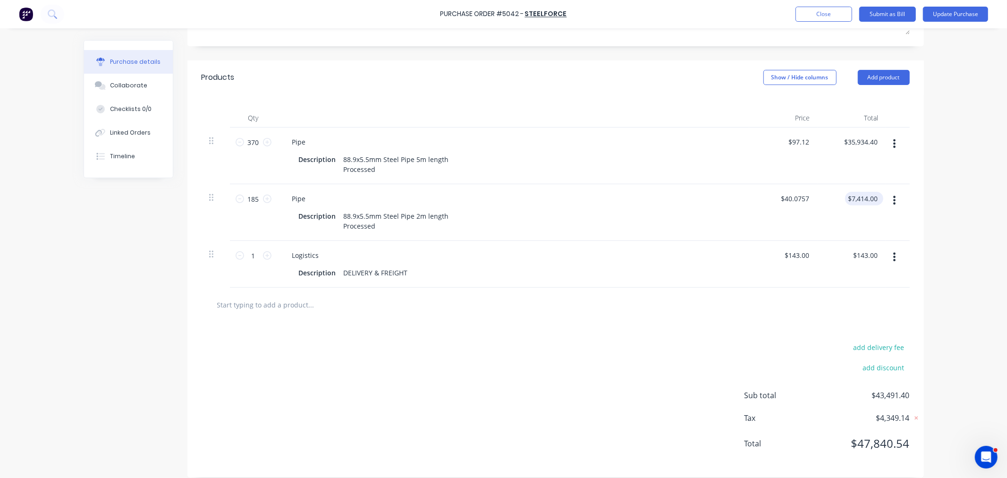
type textarea "x"
click at [866, 192] on input "7414.00" at bounding box center [862, 199] width 34 height 14
type input "7414.80"
type textarea "x"
type input "$40.08"
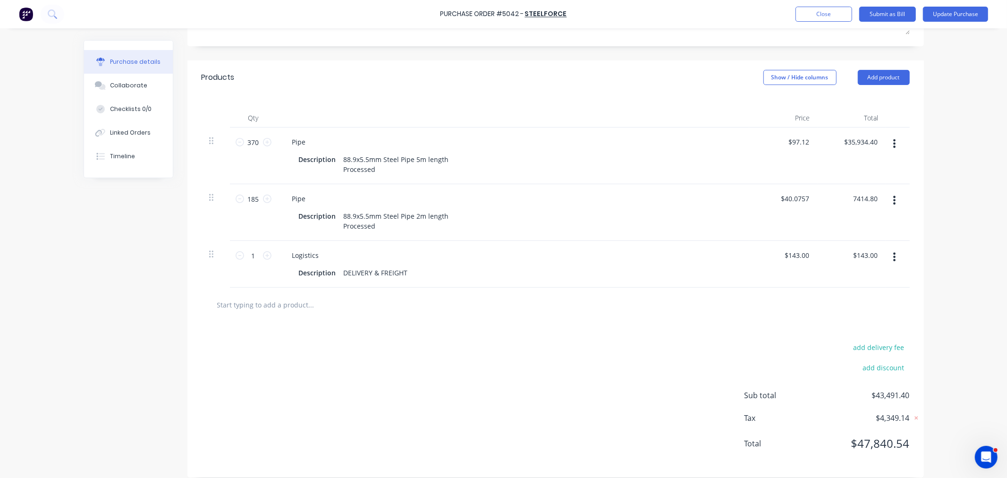
type input "$7,414.80"
click at [937, 207] on div "Purchase Order #5042 - Steelforce Add product Close Submit as Bill Update Purch…" at bounding box center [503, 239] width 1007 height 478
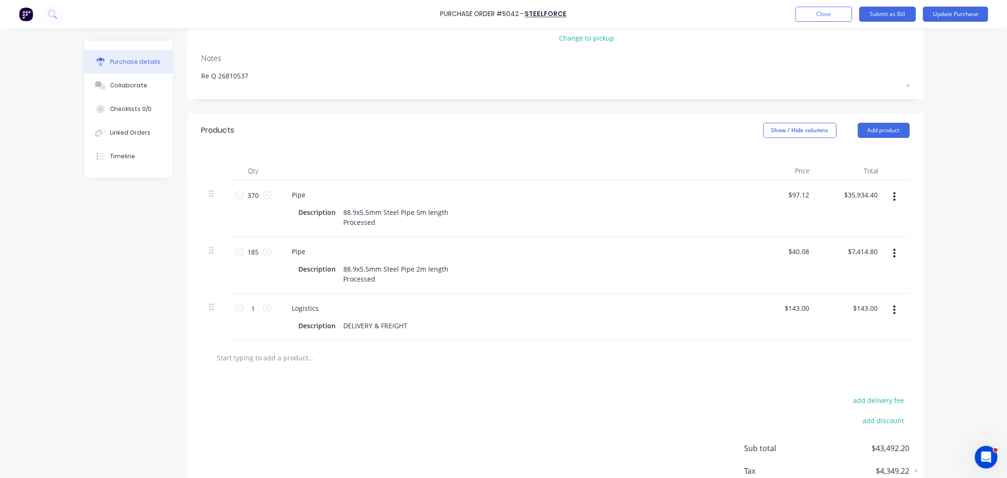
scroll to position [0, 0]
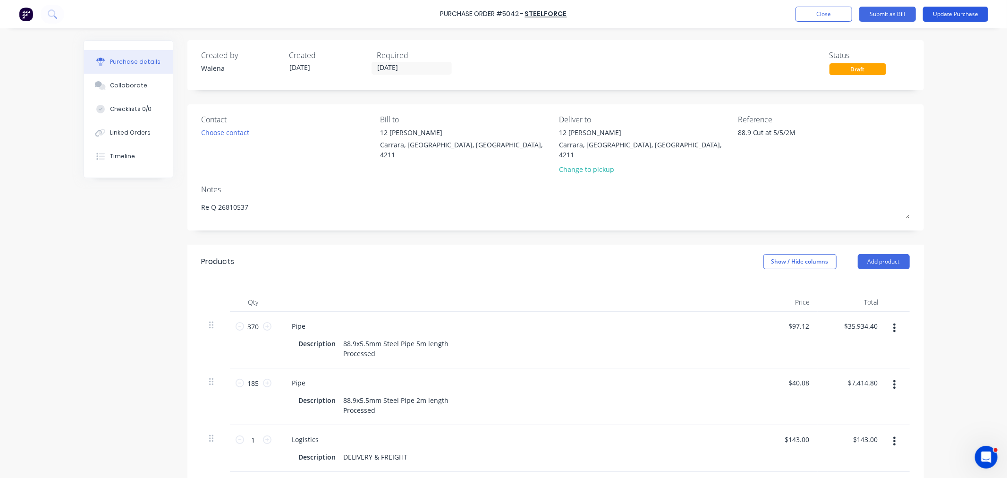
click at [949, 10] on button "Update Purchase" at bounding box center [955, 14] width 65 height 15
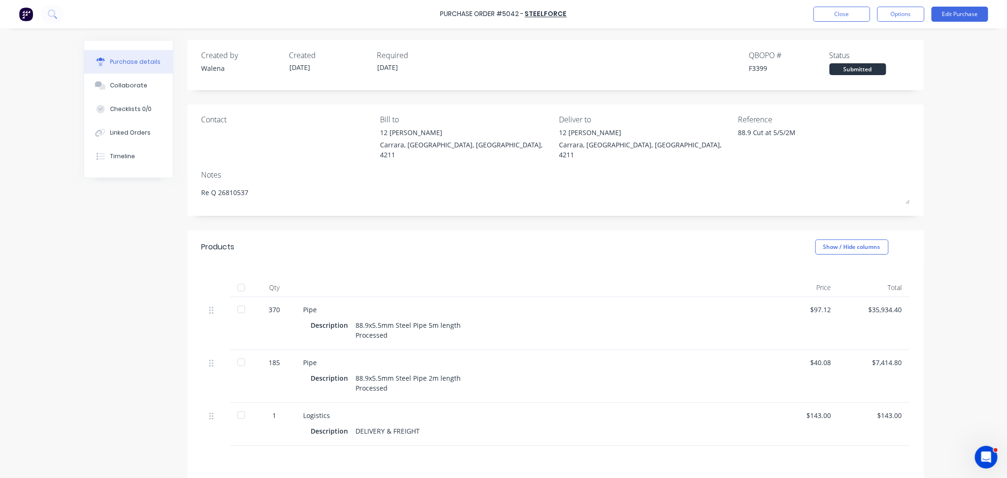
click at [193, 183] on div "Contact Bill to 12 [PERSON_NAME][GEOGRAPHIC_DATA], 4211 Deliver to [STREET_ADDR…" at bounding box center [555, 159] width 736 height 111
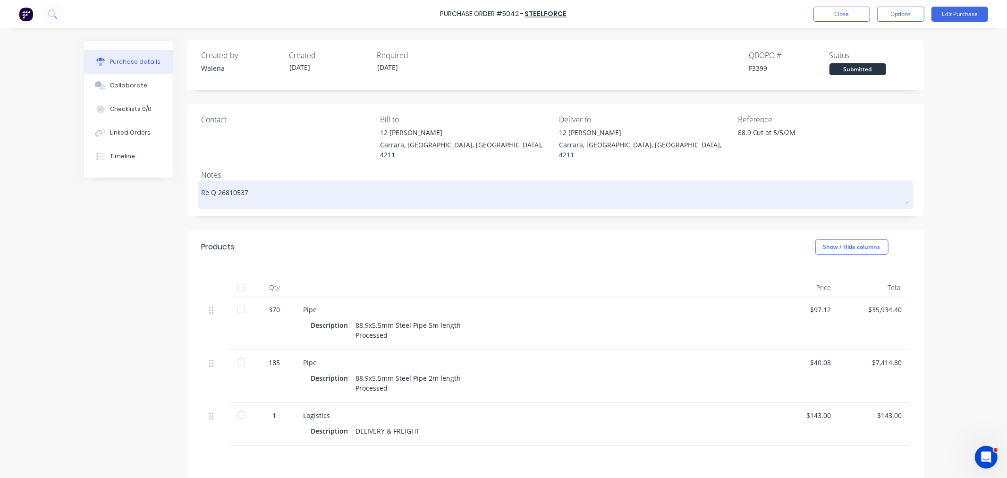
click at [202, 184] on div "Re Q 26810537" at bounding box center [556, 195] width 708 height 24
click at [202, 183] on textarea "Re Q 26810537" at bounding box center [556, 193] width 708 height 21
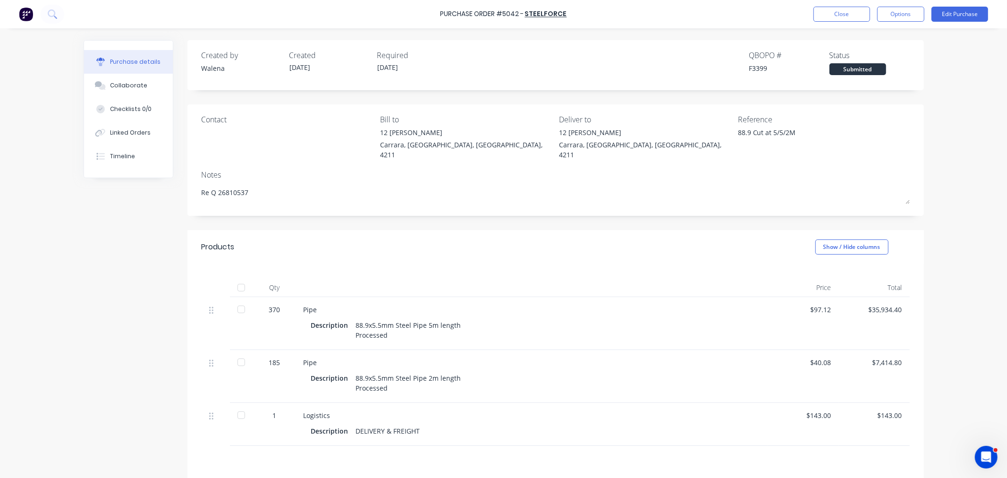
type textarea "x"
type textarea "Re Q 26810537"
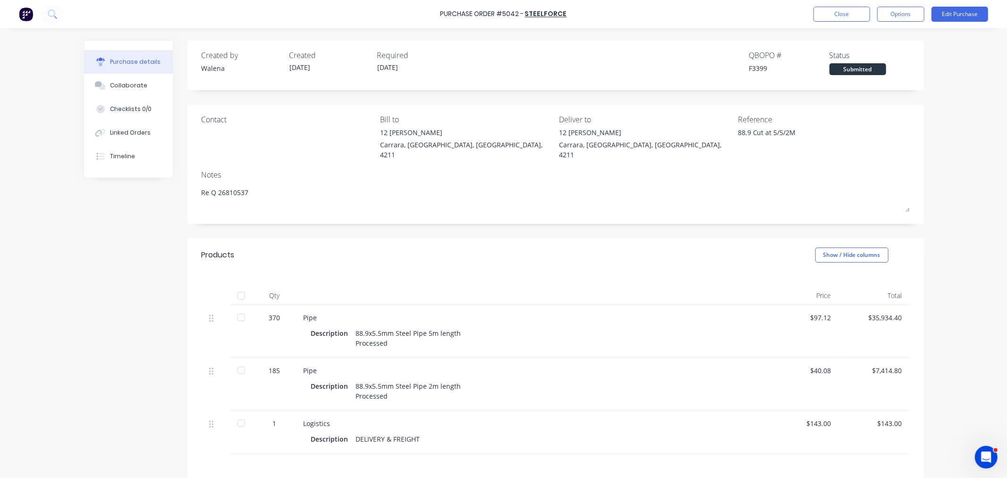
type textarea "x"
type textarea "p Re Q 26810537"
type textarea "x"
type textarea "po Re Q 26810537"
type textarea "x"
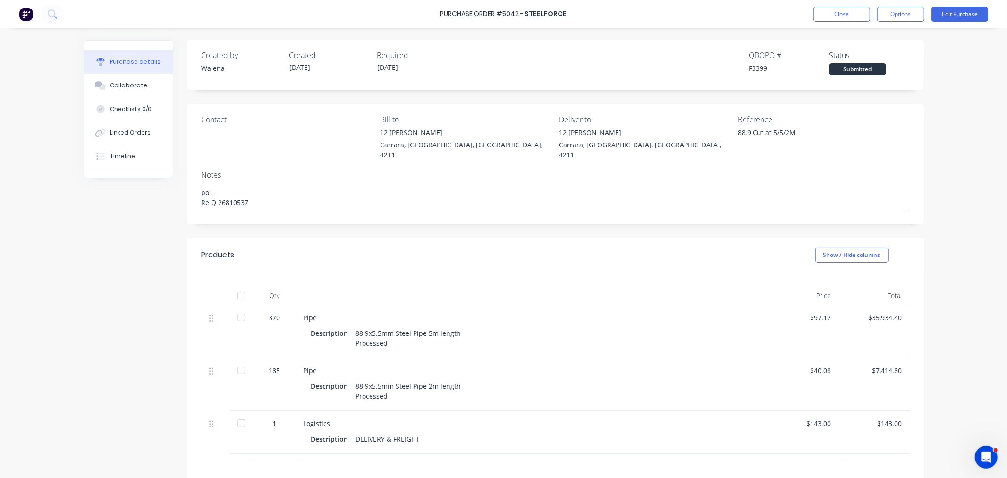
type textarea "po Re Q 26810537"
type textarea "x"
type textarea "po 5 Re Q 26810537"
type textarea "x"
type textarea "po 50 Re Q 26810537"
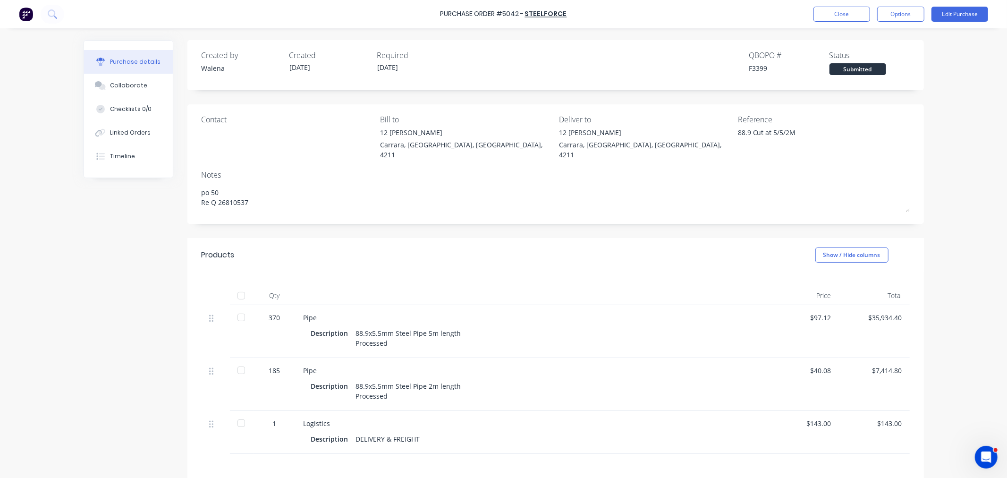
type textarea "x"
type textarea "po 504 Re Q 26810537"
type textarea "x"
type textarea "po 5042 Re Q 26810537"
click at [235, 286] on div at bounding box center [241, 295] width 19 height 19
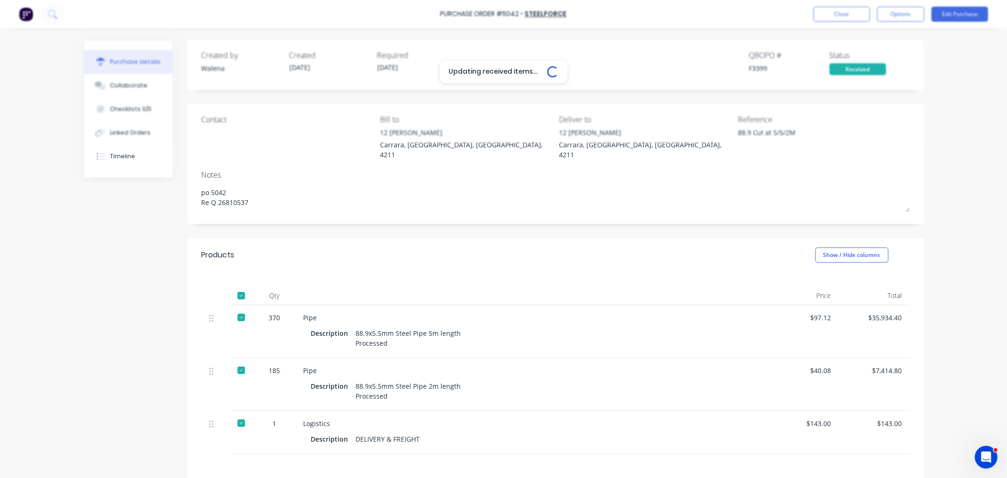
type textarea "x"
type textarea "po 5042 Re Q 26810537"
type textarea "x"
type textarea "po 5042 Re Q 26810537"
click at [842, 11] on button "Close" at bounding box center [841, 14] width 57 height 15
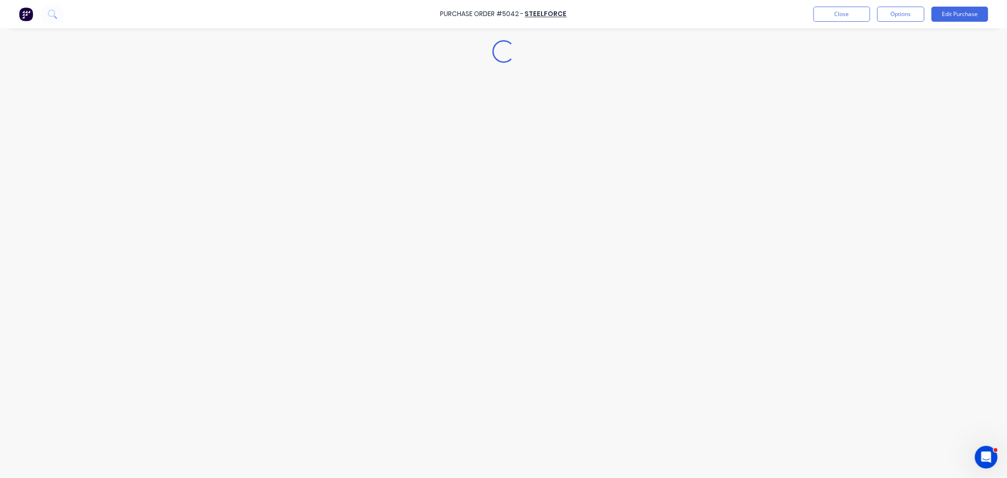
type textarea "x"
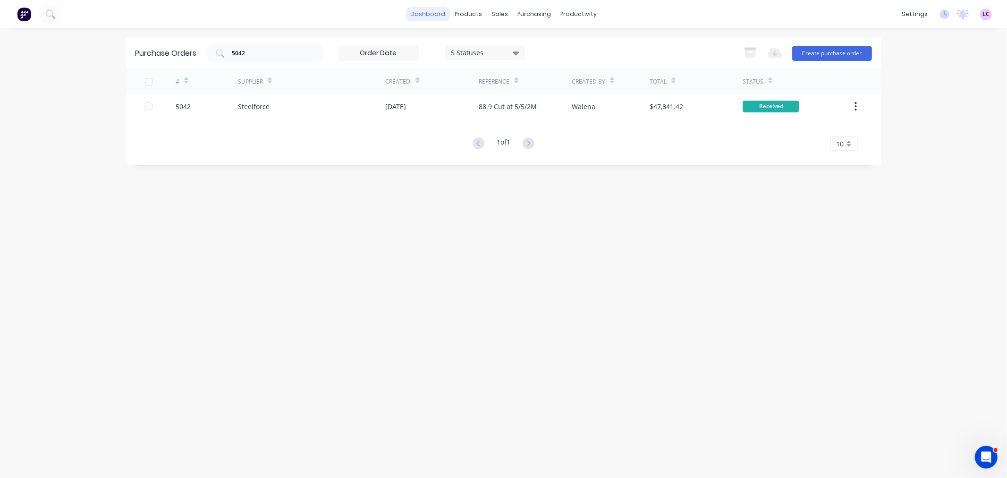
click at [437, 12] on link "dashboard" at bounding box center [427, 14] width 44 height 14
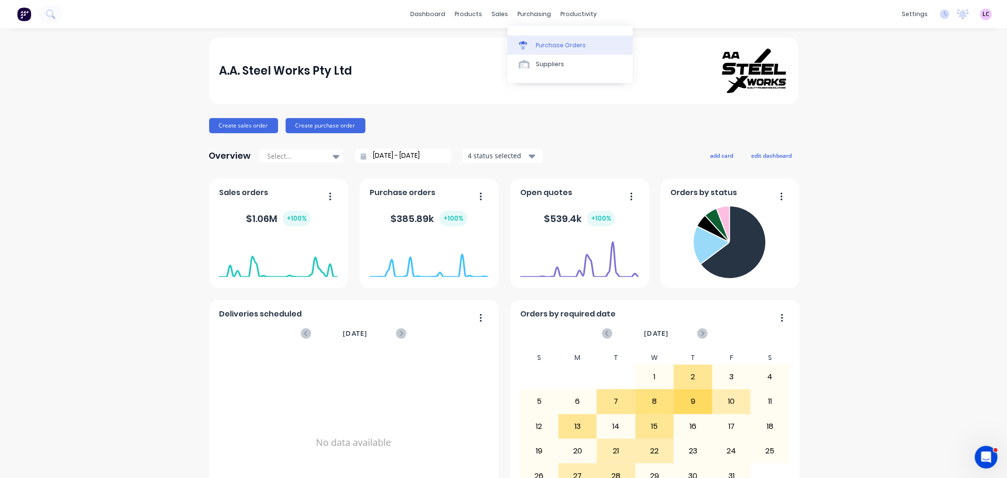
click at [524, 44] on icon at bounding box center [523, 45] width 8 height 8
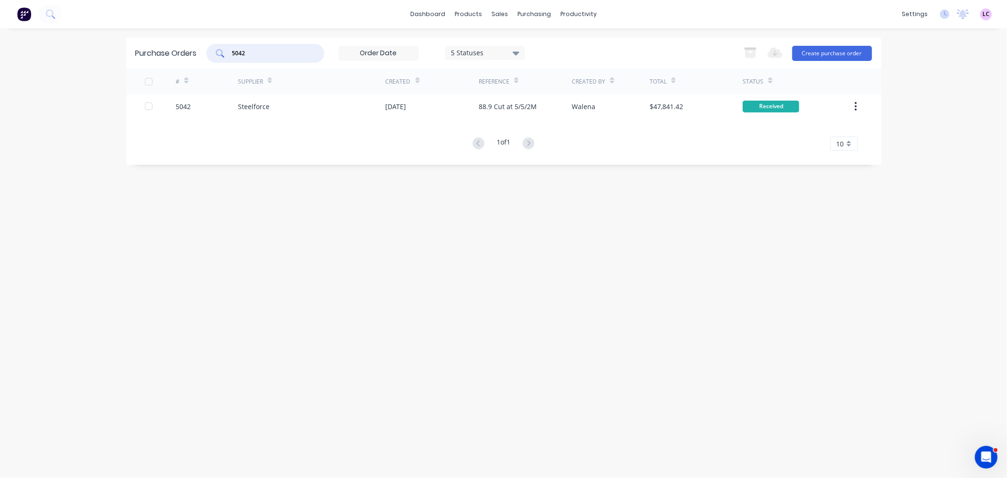
drag, startPoint x: 280, startPoint y: 49, endPoint x: 100, endPoint y: 48, distance: 180.8
click at [100, 48] on div "dashboard products sales purchasing productivity dashboard products Product Cat…" at bounding box center [503, 239] width 1007 height 478
click at [106, 113] on div "dashboard products sales purchasing productivity dashboard products Product Cat…" at bounding box center [503, 239] width 1007 height 478
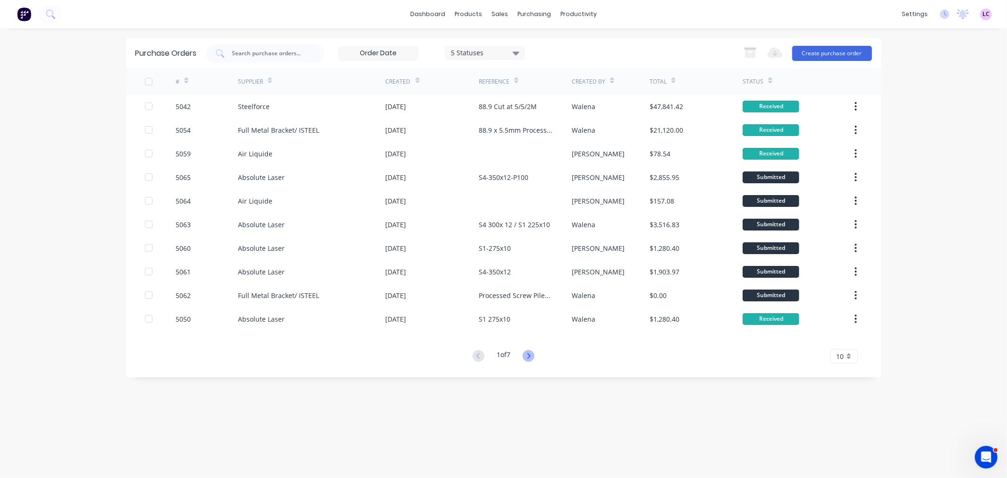
click at [529, 359] on icon at bounding box center [528, 356] width 12 height 12
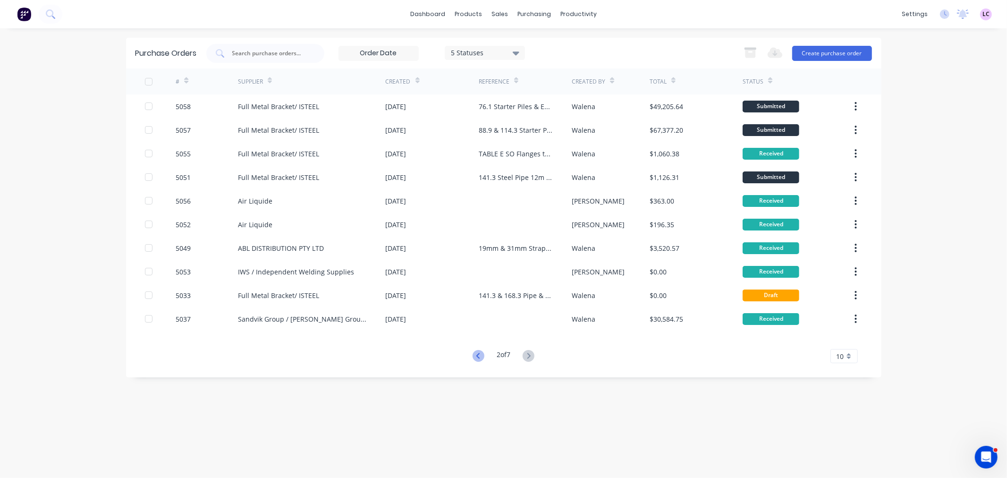
click at [477, 350] on icon at bounding box center [478, 356] width 12 height 12
